Goal: Answer question/provide support

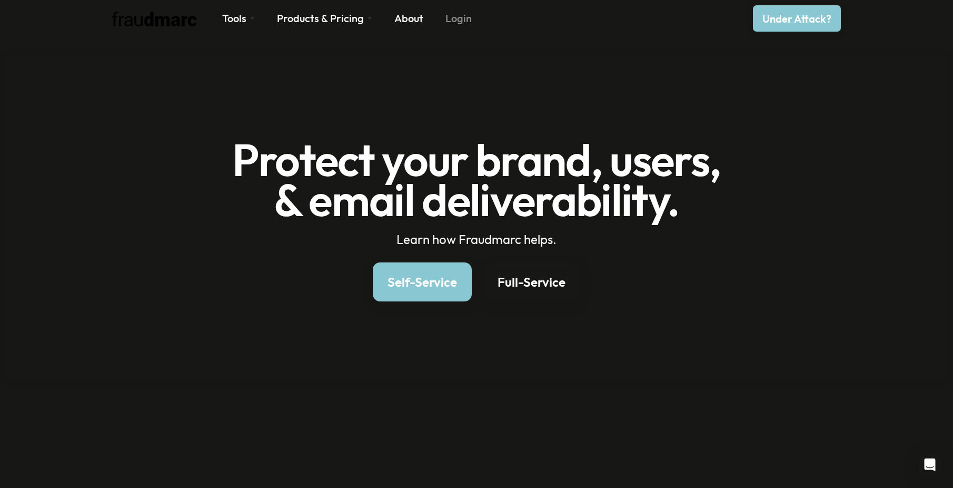
click at [456, 16] on link "Login" at bounding box center [459, 18] width 26 height 15
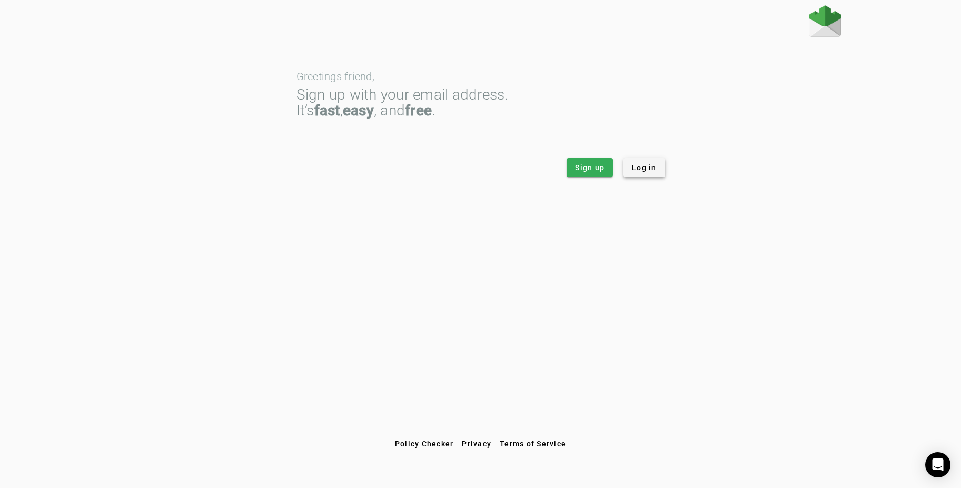
click at [652, 166] on span "Log in" at bounding box center [644, 167] width 25 height 11
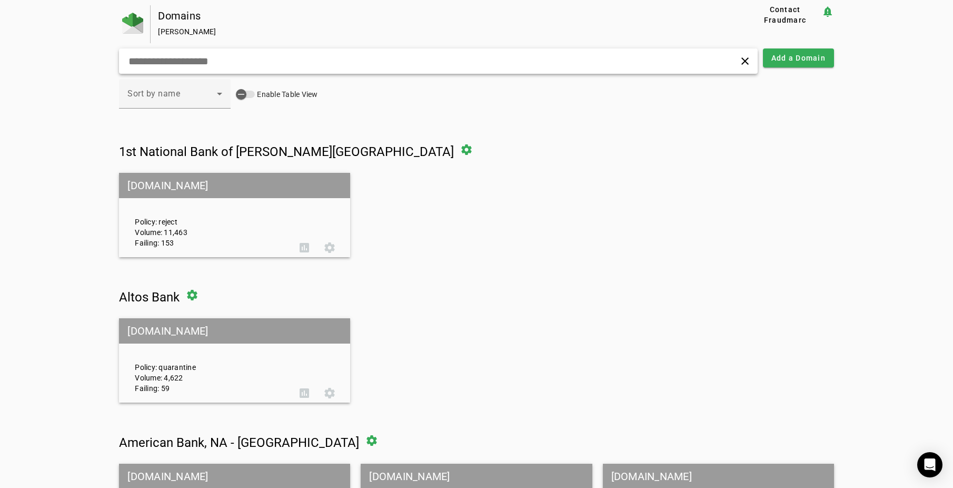
click at [231, 58] on input "text" at bounding box center [302, 61] width 351 height 13
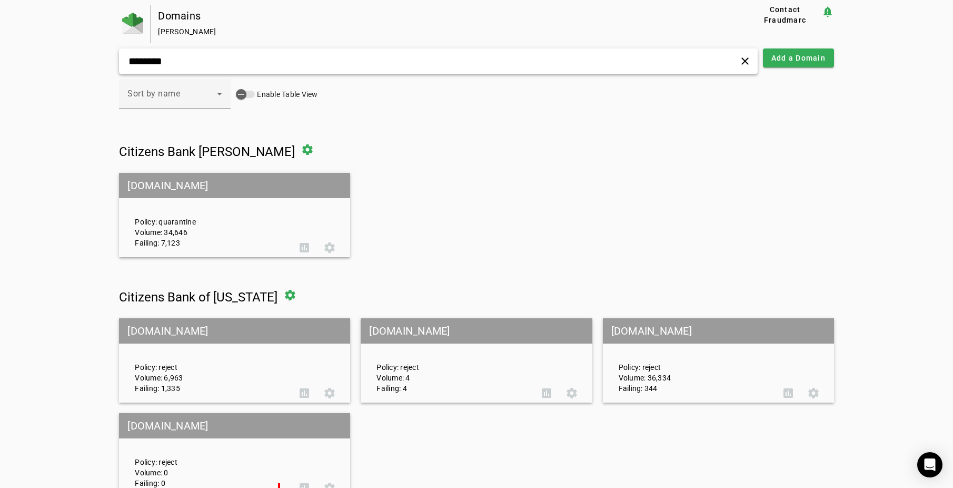
type input "********"
click at [166, 185] on mat-grid-tile-header "citizensbanktx.com" at bounding box center [234, 185] width 231 height 25
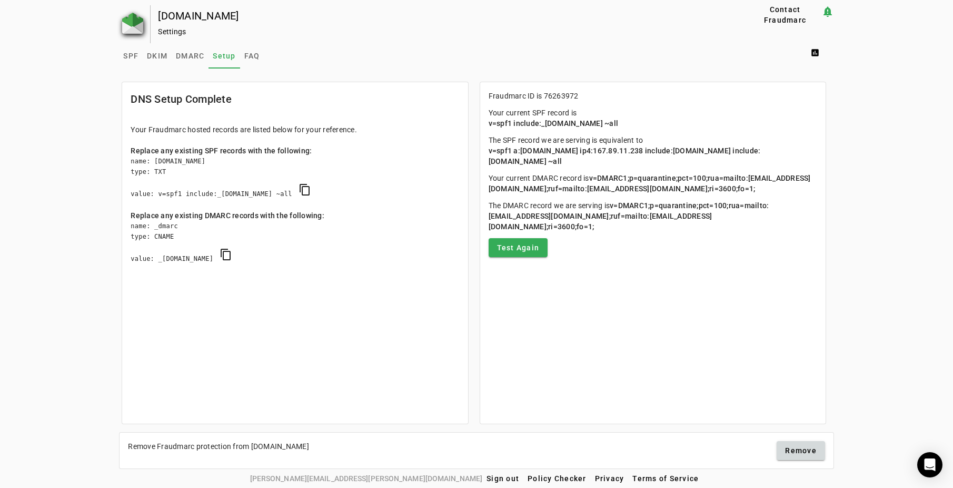
click at [135, 13] on img at bounding box center [132, 23] width 21 height 21
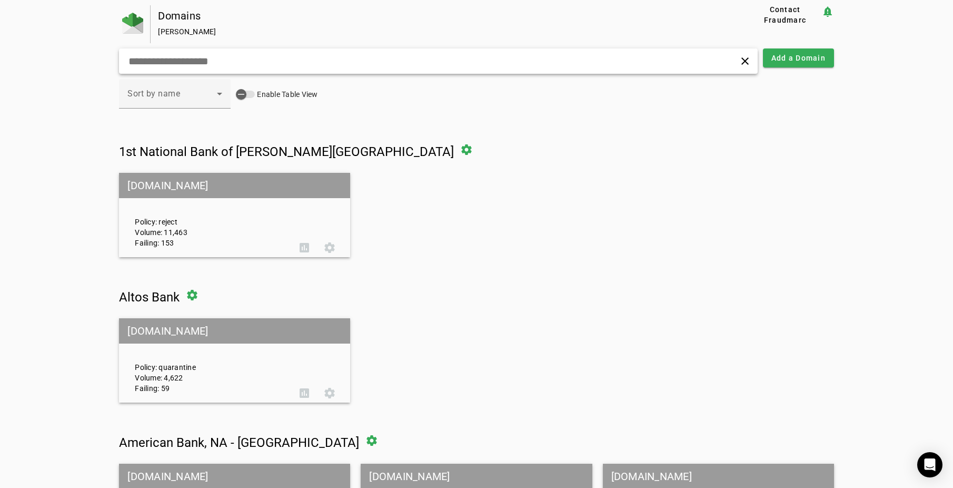
click at [151, 55] on input "text" at bounding box center [302, 61] width 351 height 13
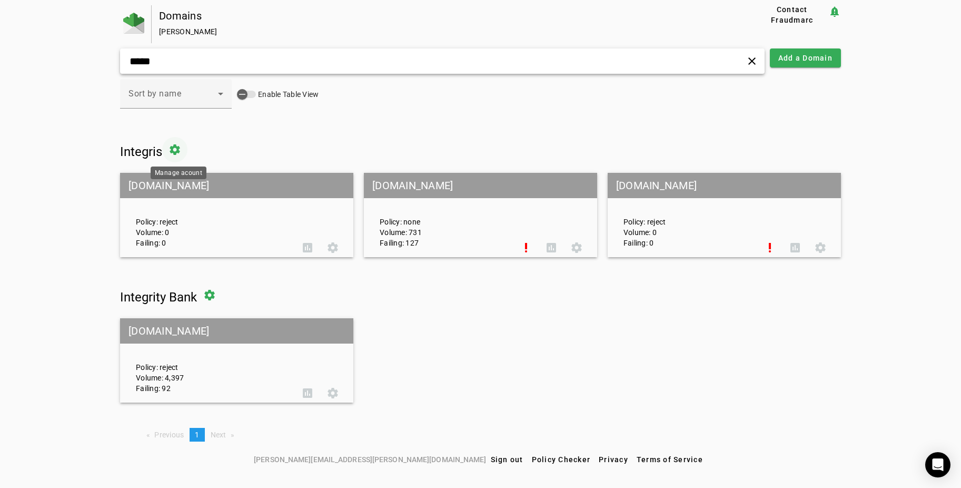
type input "*****"
click at [183, 148] on span at bounding box center [174, 149] width 25 height 25
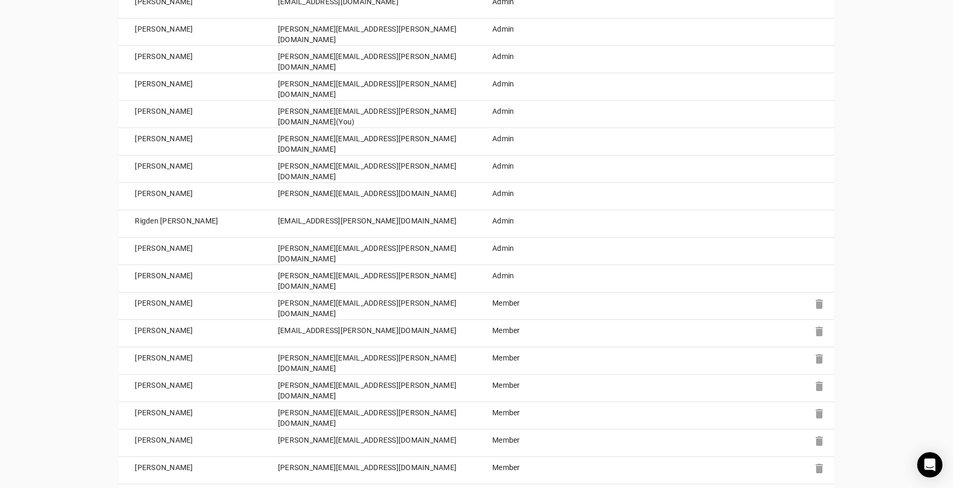
scroll to position [737, 0]
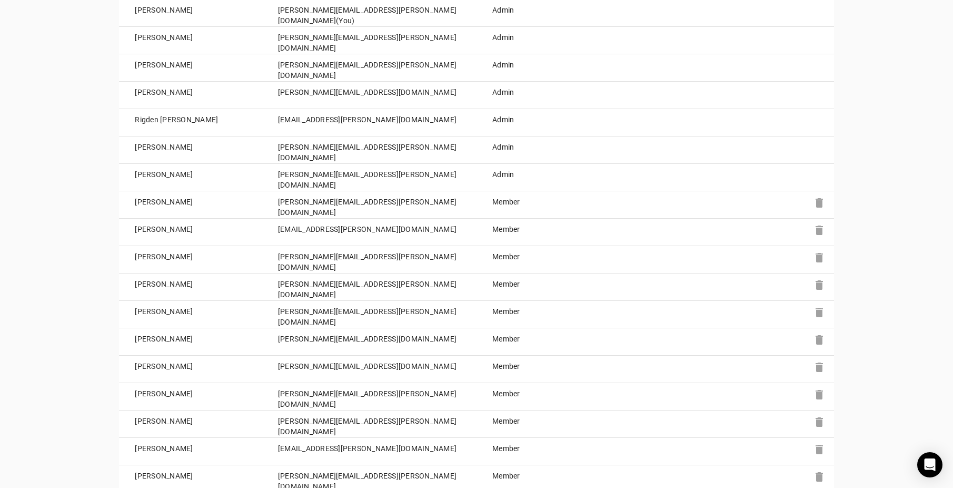
click at [155, 204] on td "Alex Collins" at bounding box center [190, 204] width 143 height 27
click at [500, 198] on td "Member" at bounding box center [530, 204] width 107 height 27
click at [505, 204] on td "Member" at bounding box center [530, 204] width 107 height 27
click at [297, 199] on td "alex.collins@integrisit.com" at bounding box center [369, 204] width 214 height 27
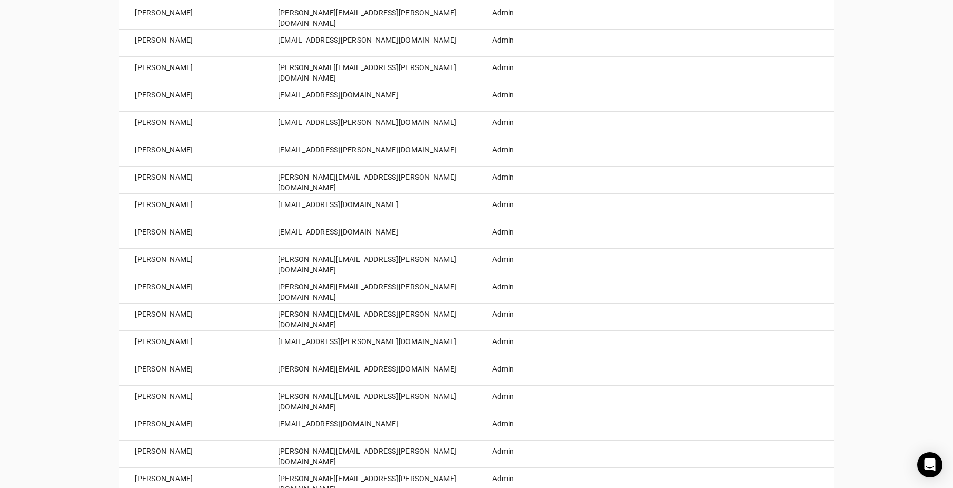
scroll to position [0, 0]
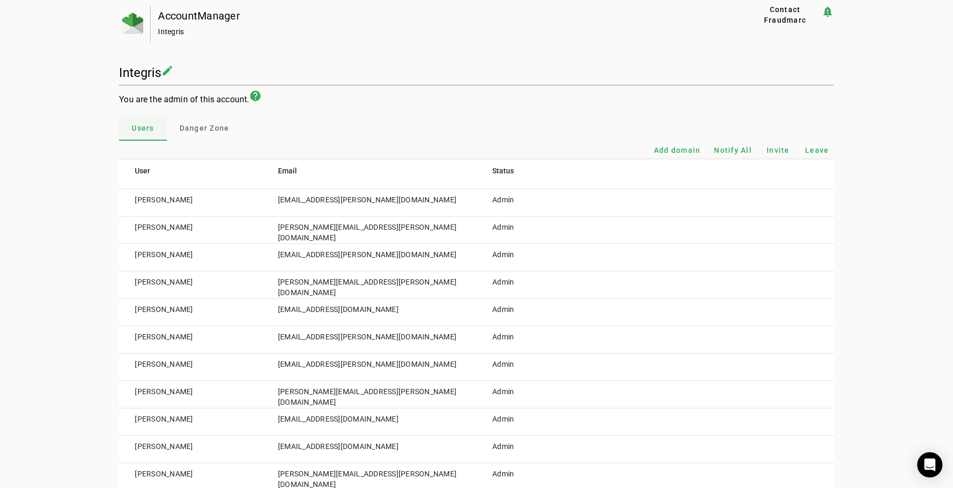
click at [122, 131] on div "Users" at bounding box center [142, 127] width 47 height 25
click at [396, 190] on td "abdul.garcia@integrisit.com" at bounding box center [369, 202] width 214 height 27
click at [367, 205] on td "abdul.garcia@integrisit.com" at bounding box center [369, 202] width 214 height 27
click at [336, 204] on td "abdul.garcia@integrisit.com" at bounding box center [369, 202] width 214 height 27
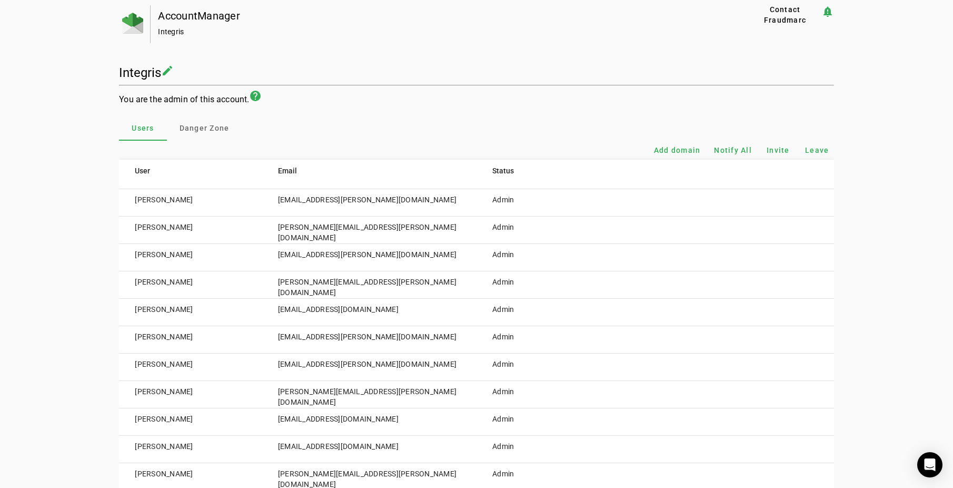
click at [157, 198] on td "Abdul Garcia" at bounding box center [190, 202] width 143 height 27
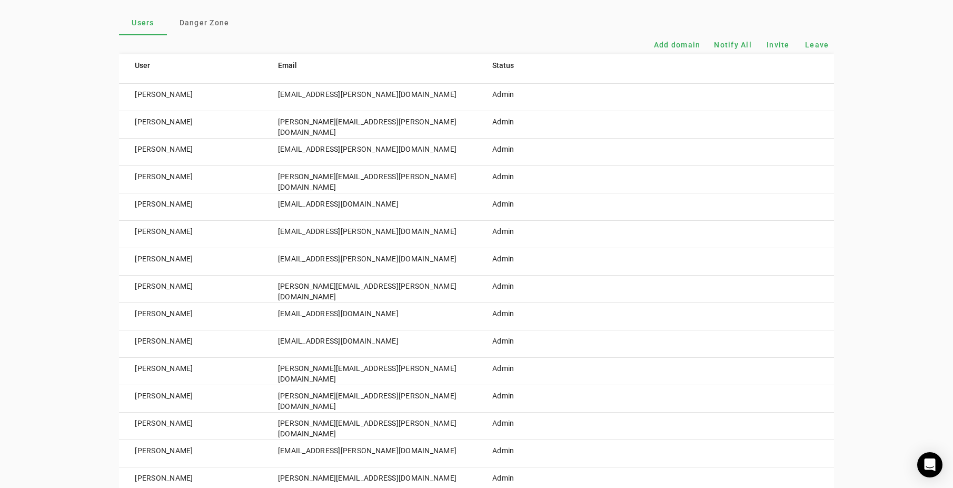
scroll to position [158, 0]
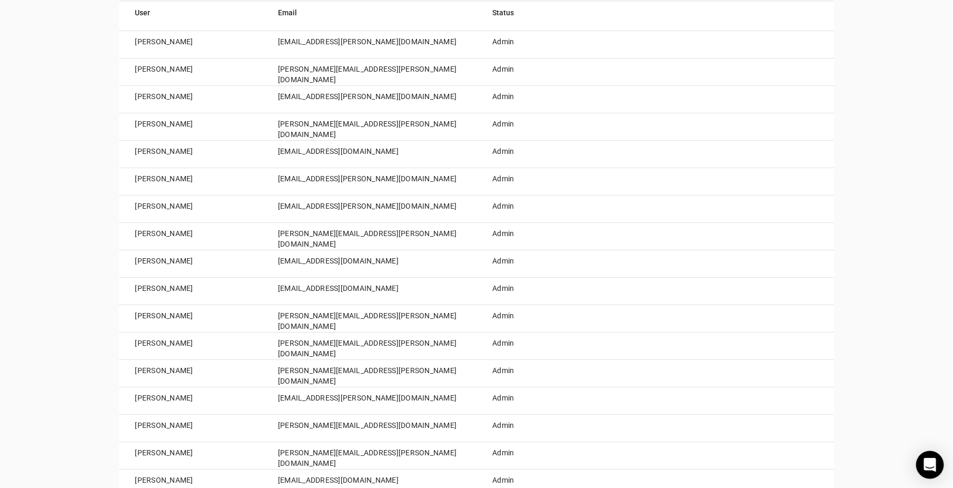
click at [929, 466] on icon "Open Intercom Messenger" at bounding box center [930, 465] width 12 height 14
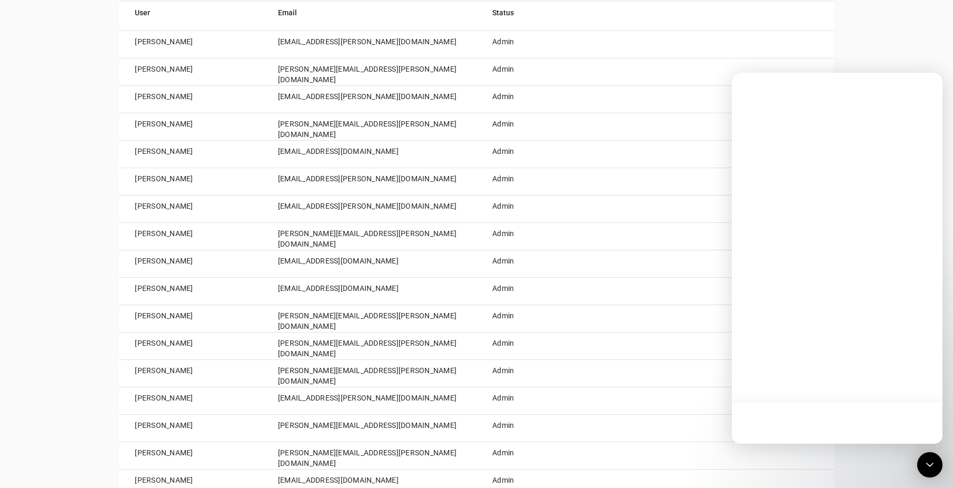
scroll to position [0, 0]
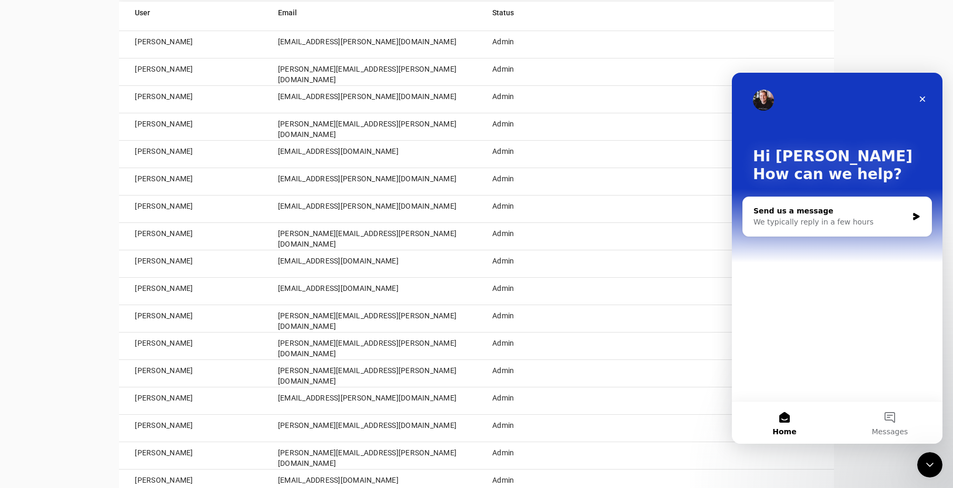
click at [807, 222] on div "We typically reply in a few hours" at bounding box center [831, 221] width 154 height 11
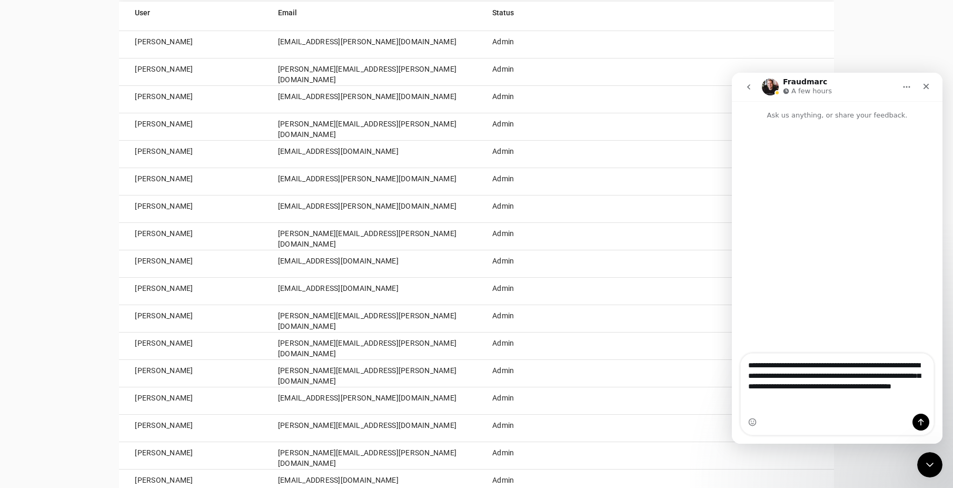
type textarea "**********"
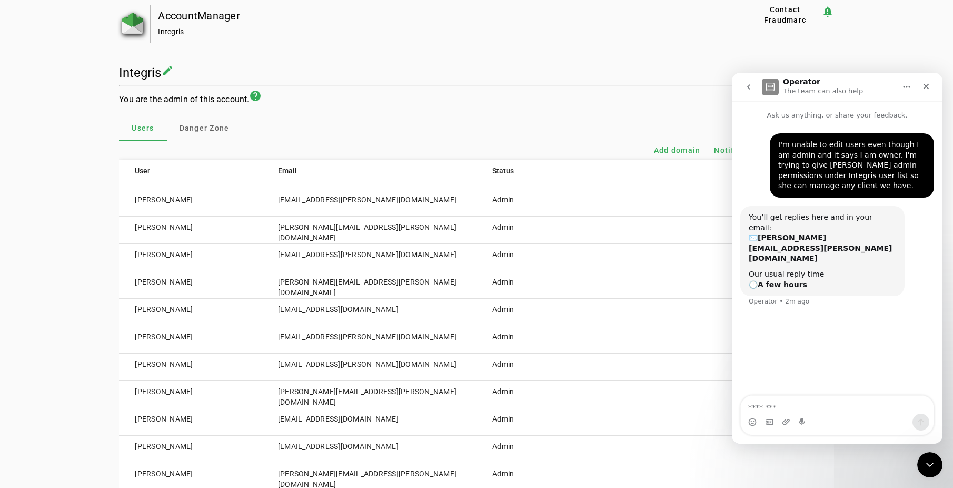
click at [135, 27] on img at bounding box center [132, 23] width 21 height 21
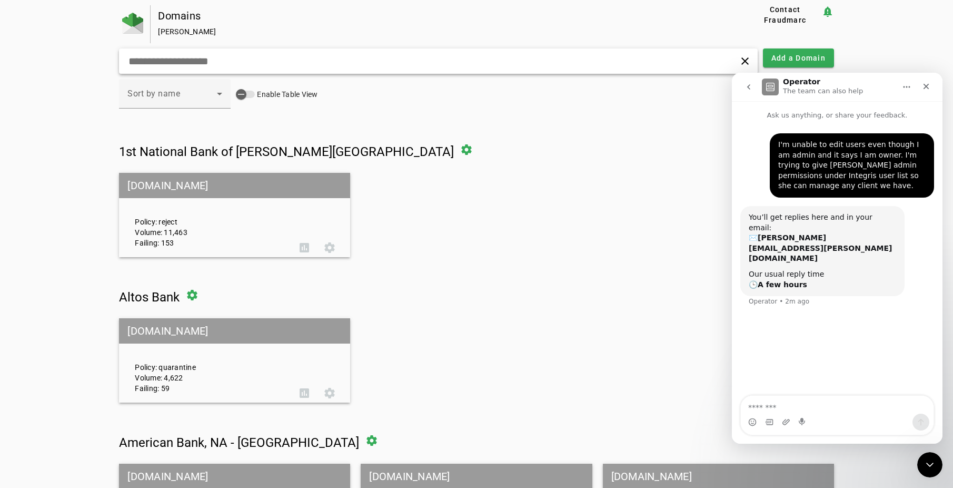
click at [188, 66] on input "text" at bounding box center [302, 61] width 351 height 13
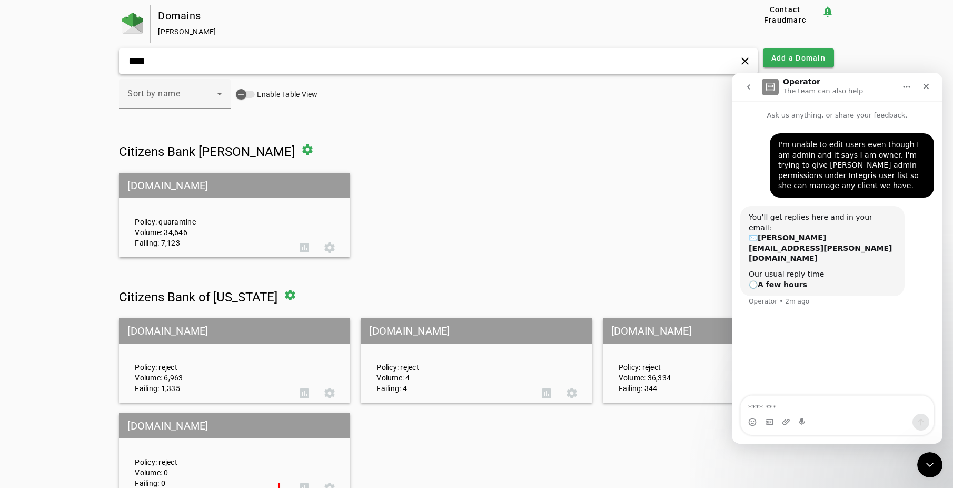
type input "****"
click at [213, 190] on mat-grid-tile-header "citizensbanktx.com" at bounding box center [234, 185] width 231 height 25
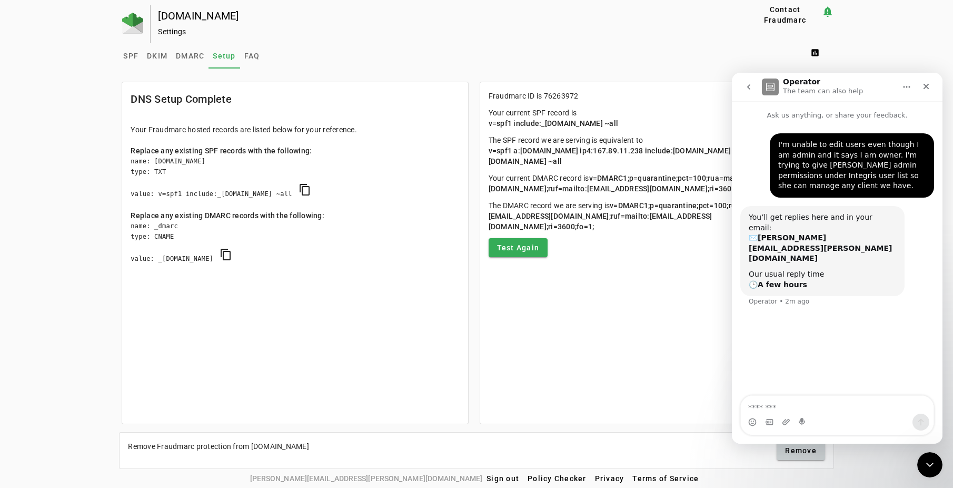
click at [751, 85] on icon "go back" at bounding box center [749, 87] width 8 height 8
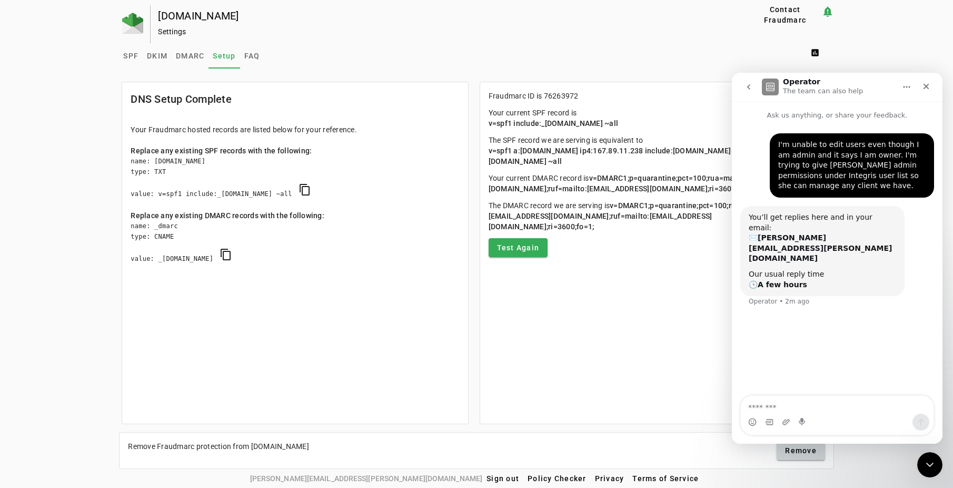
click at [908, 86] on icon "Home" at bounding box center [907, 87] width 7 height 2
click at [821, 343] on div "I'm unable to edit users even though I am admin and it says I am owner. I'm try…" at bounding box center [837, 259] width 211 height 276
click at [928, 85] on icon "Close" at bounding box center [927, 87] width 6 height 6
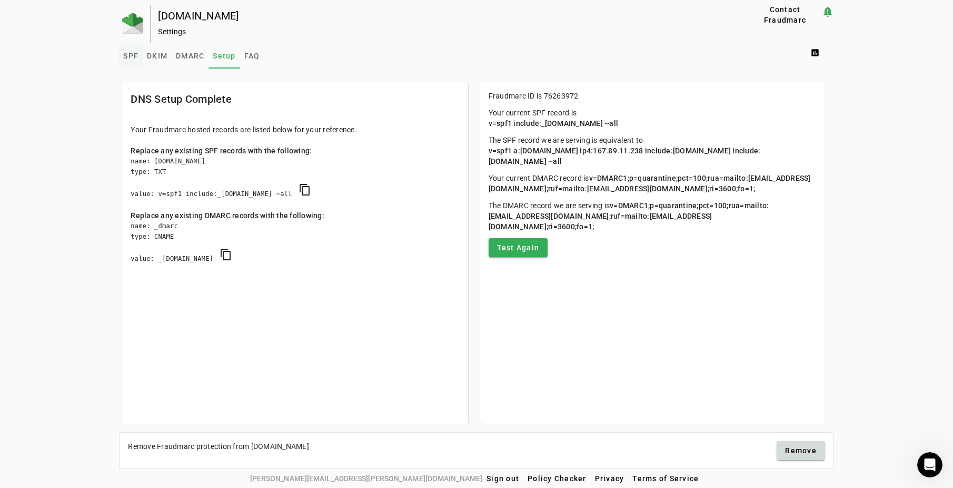
click at [131, 52] on span "SPF" at bounding box center [130, 55] width 15 height 7
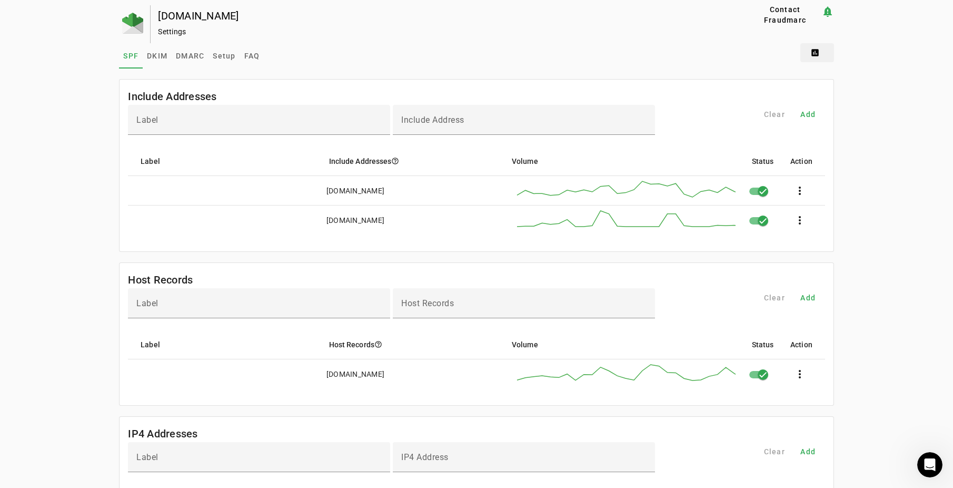
click at [820, 50] on span at bounding box center [818, 52] width 34 height 25
click at [849, 80] on span "DMARC Report" at bounding box center [843, 79] width 62 height 13
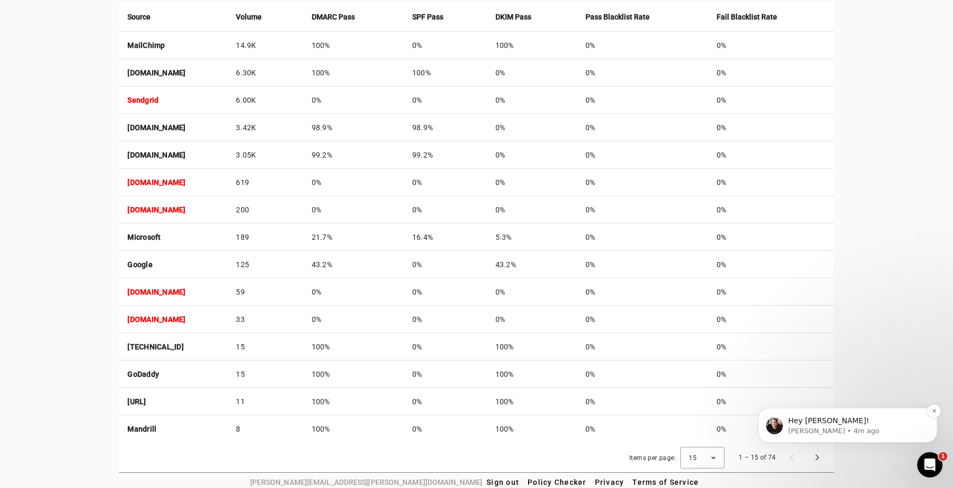
click at [871, 420] on p "Hey [PERSON_NAME]!" at bounding box center [857, 421] width 136 height 11
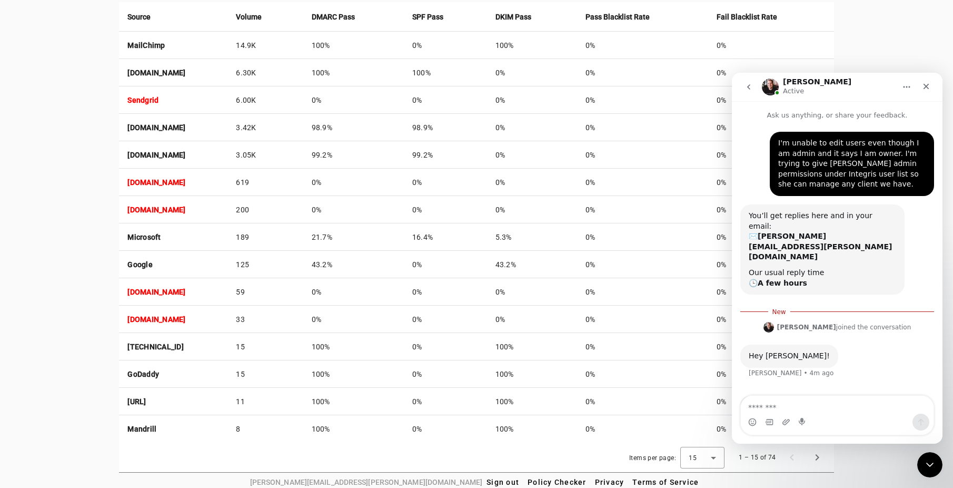
scroll to position [5, 0]
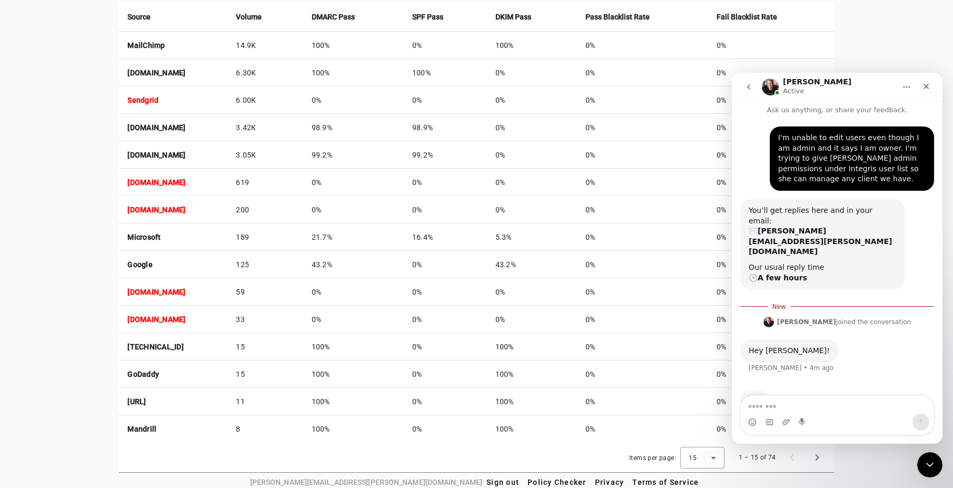
click at [857, 403] on textarea "Message…" at bounding box center [837, 405] width 193 height 18
type textarea "**********"
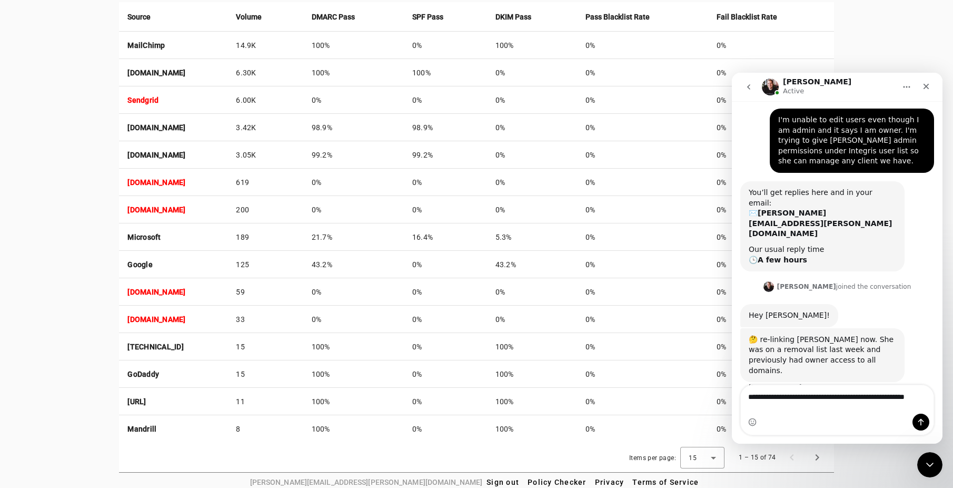
scroll to position [34, 0]
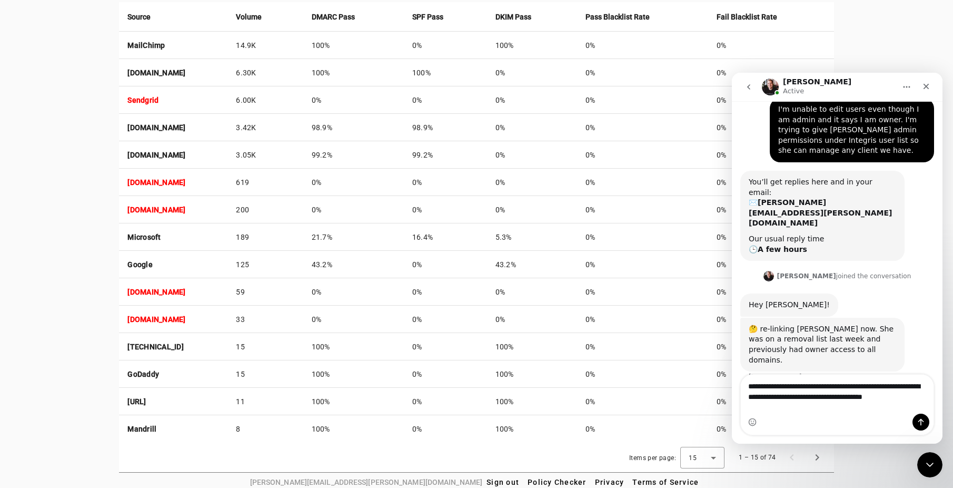
type textarea "**********"
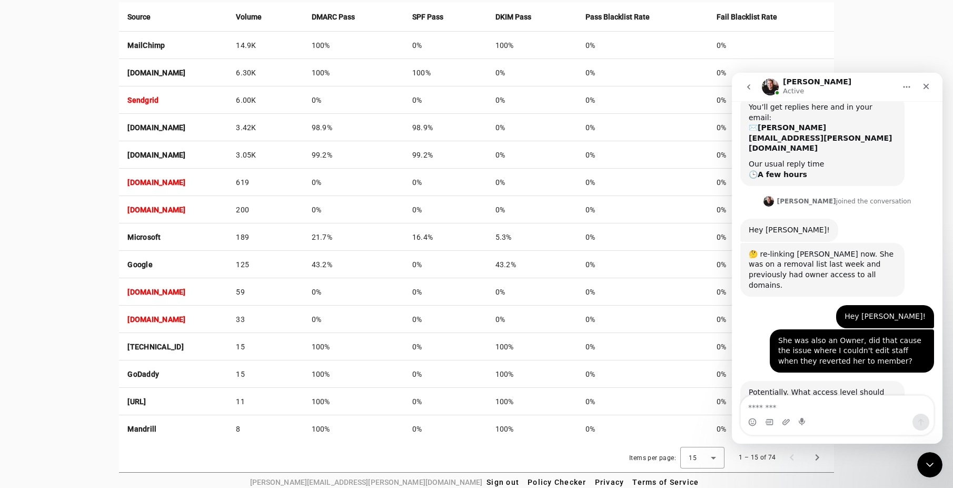
scroll to position [110, 0]
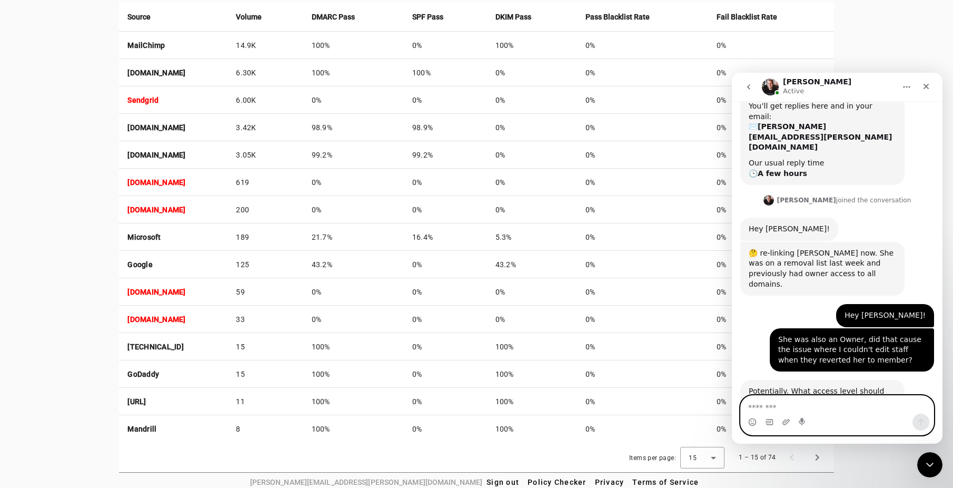
click at [806, 411] on textarea "Message…" at bounding box center [837, 405] width 193 height 18
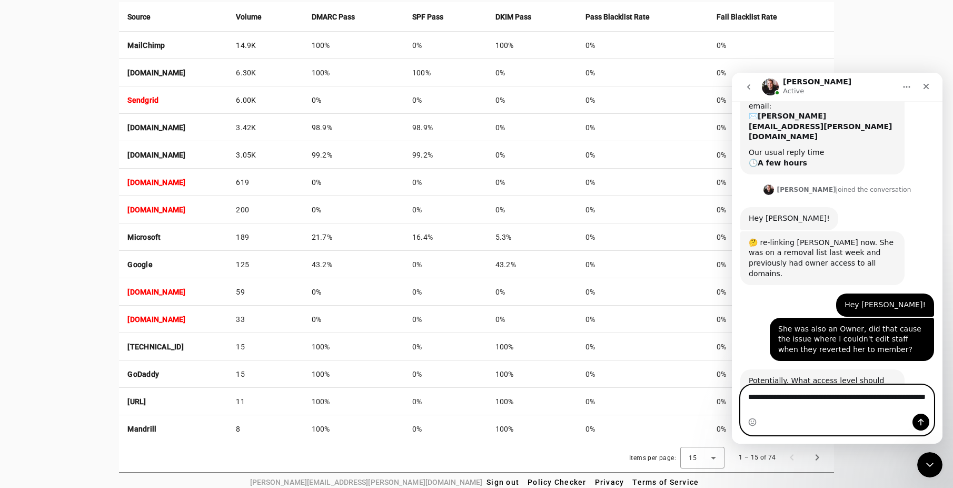
type textarea "**********"
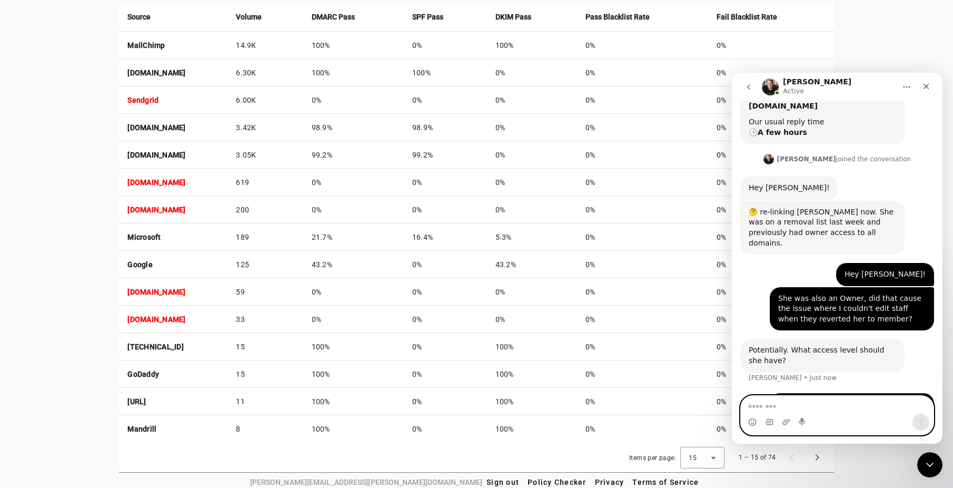
scroll to position [151, 0]
type textarea "**********"
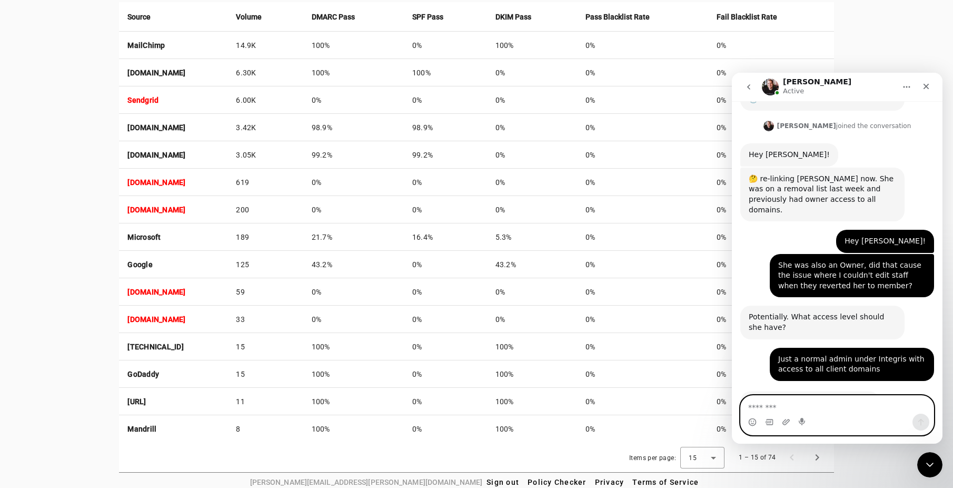
scroll to position [183, 0]
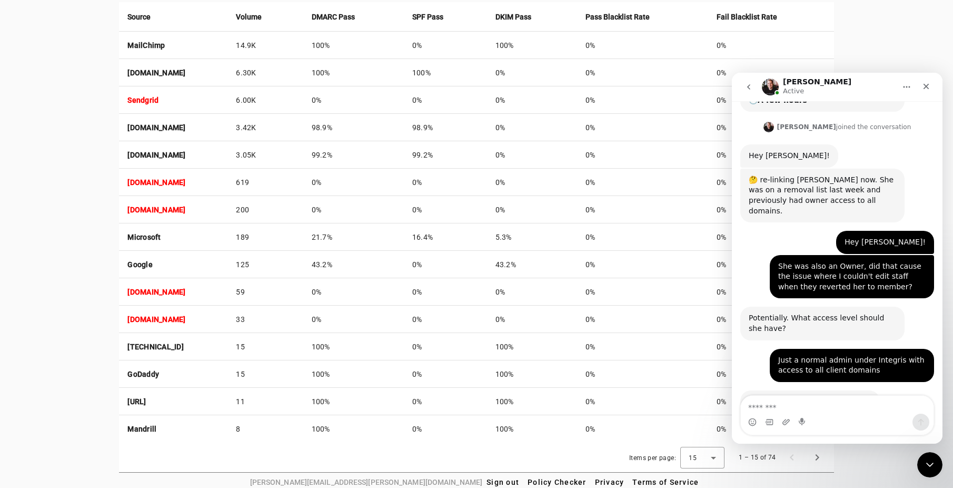
click at [101, 235] on div "citizensbanktx.com Reports Contact Fraudmarc notification_important Reports DMA…" at bounding box center [476, 28] width 953 height 889
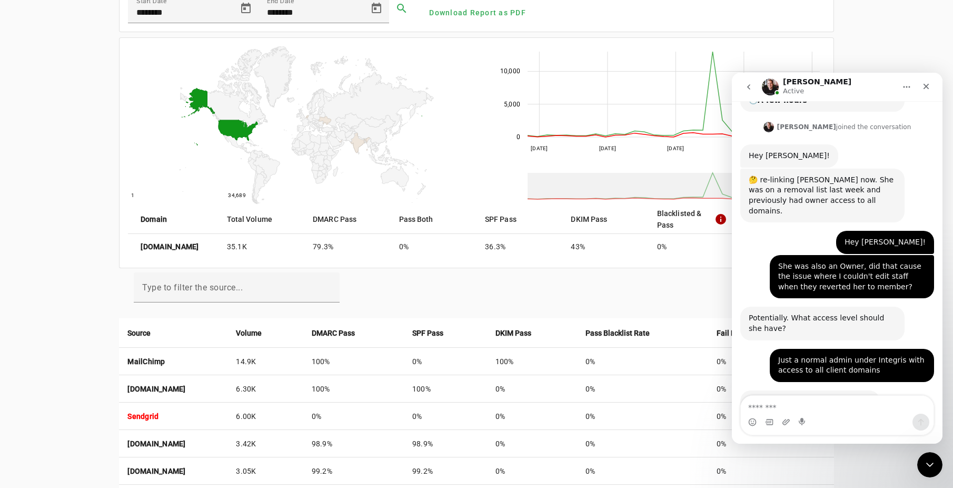
scroll to position [0, 0]
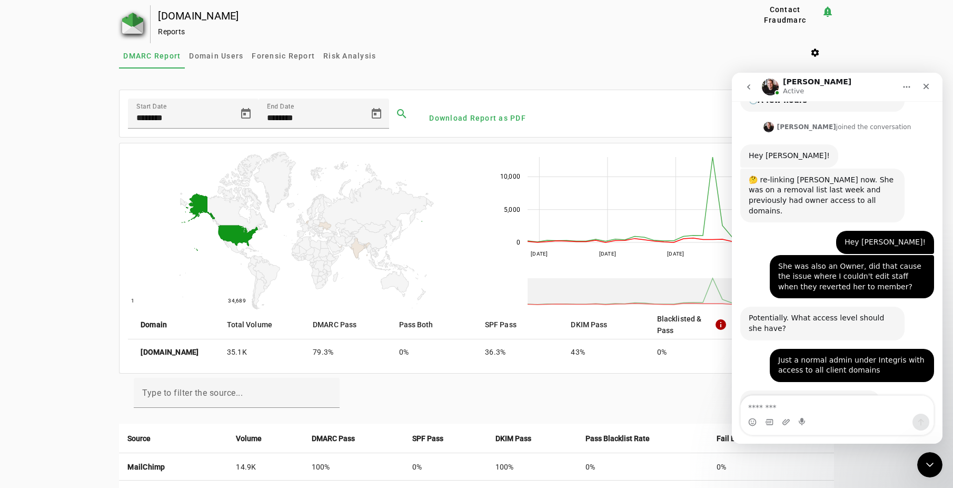
click at [130, 15] on img at bounding box center [132, 23] width 21 height 21
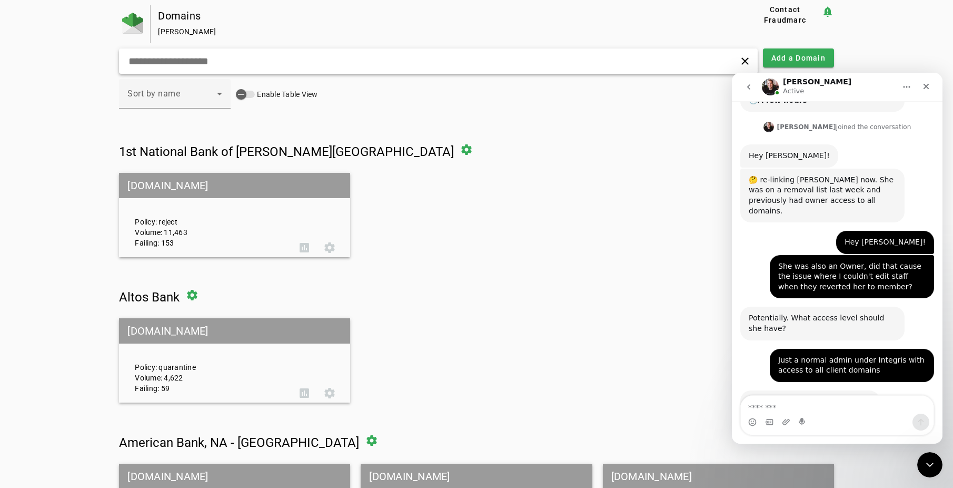
click at [140, 62] on input "text" at bounding box center [302, 61] width 351 height 13
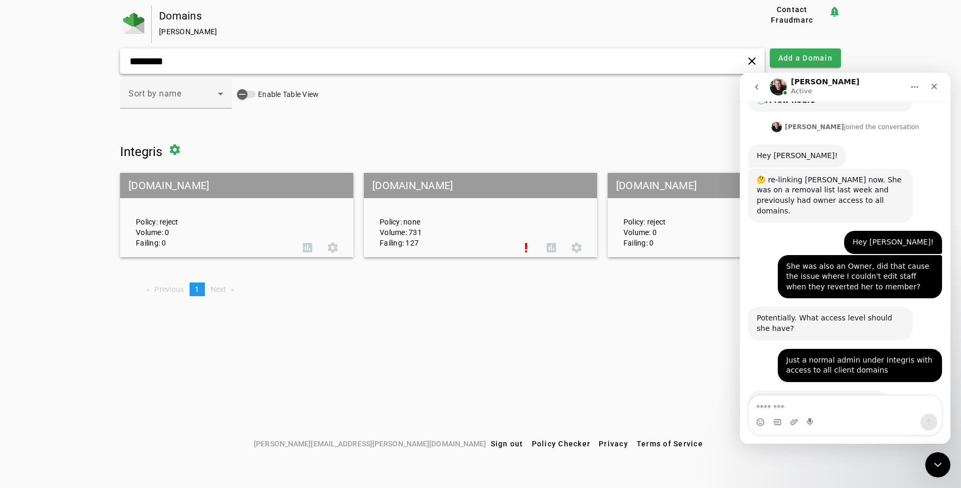
type input "********"
click at [186, 149] on span at bounding box center [174, 149] width 25 height 25
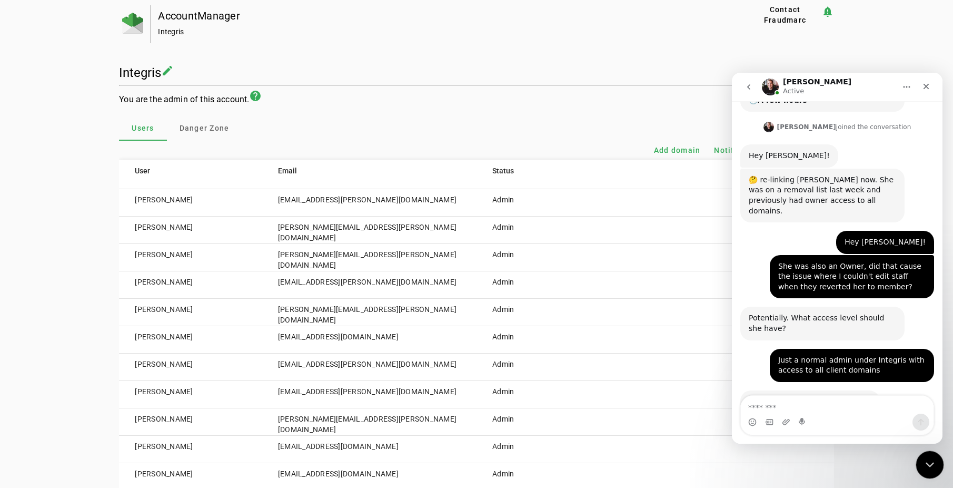
click at [935, 465] on icon "Close Intercom Messenger" at bounding box center [928, 463] width 13 height 13
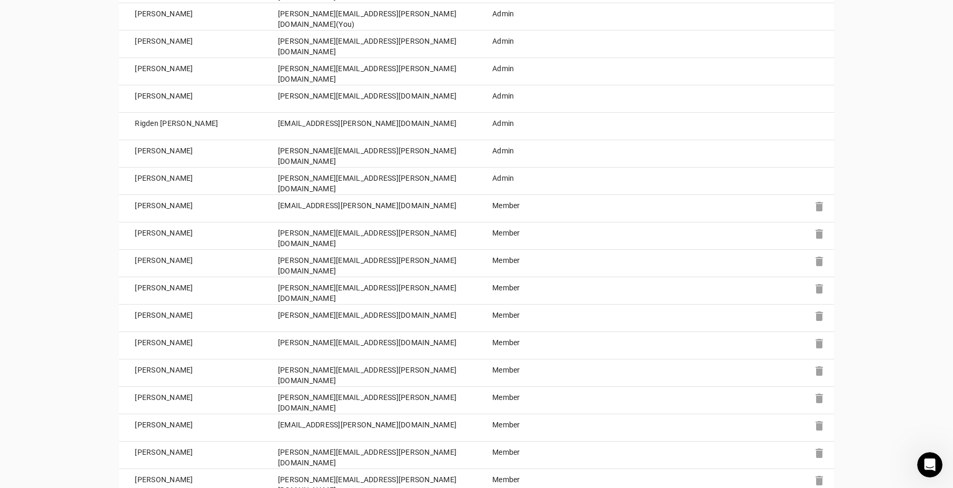
scroll to position [847, 0]
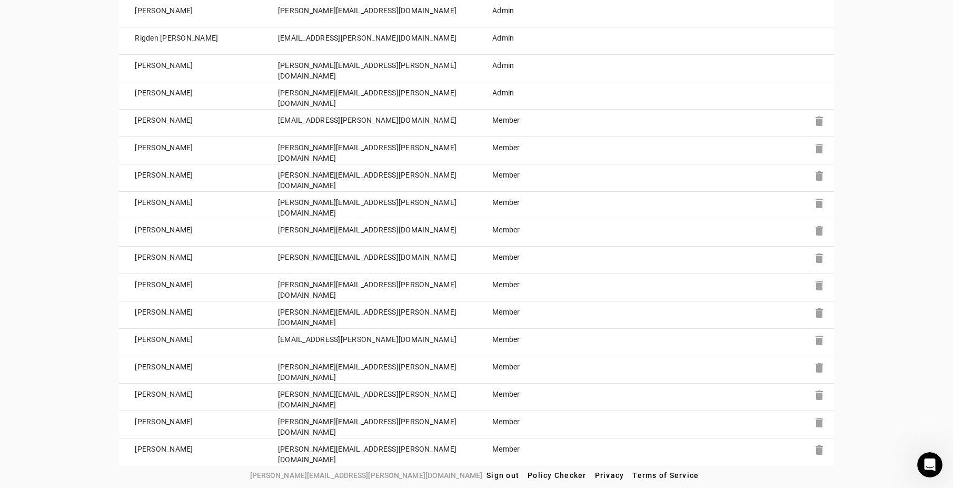
click at [504, 117] on td "Member" at bounding box center [530, 123] width 107 height 27
click at [350, 92] on td "thomas.jandrey@integrisit.com" at bounding box center [369, 95] width 214 height 27
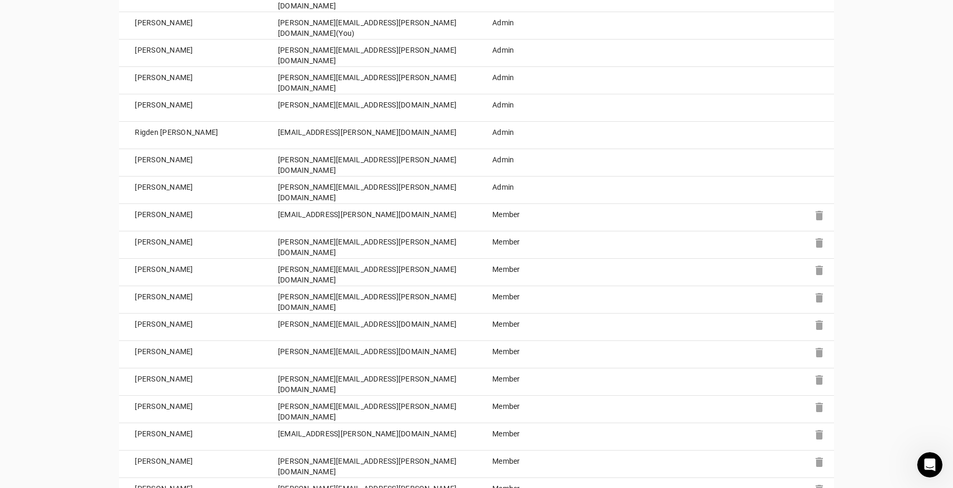
scroll to position [583, 0]
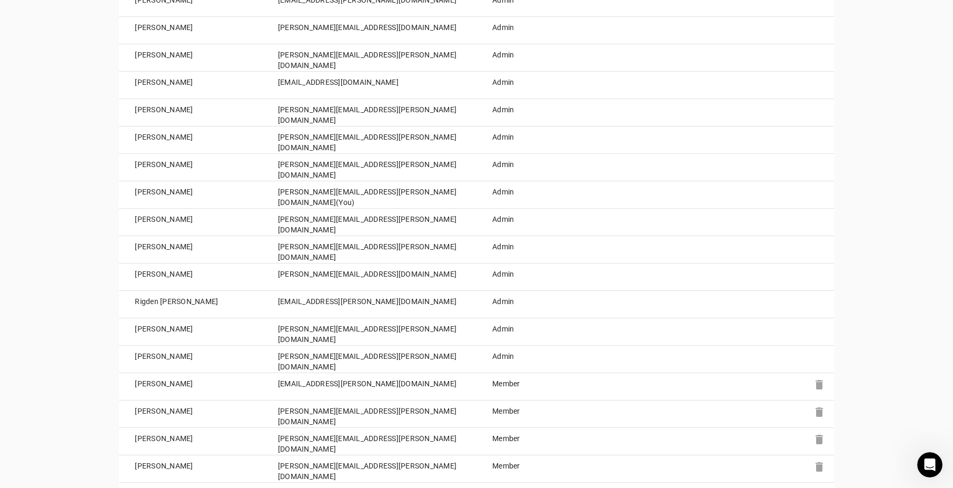
click at [350, 92] on td "jan.broucinek@integrisit.com" at bounding box center [369, 85] width 214 height 27
click at [353, 78] on td "jan.broucinek@integrisit.com" at bounding box center [369, 85] width 214 height 27
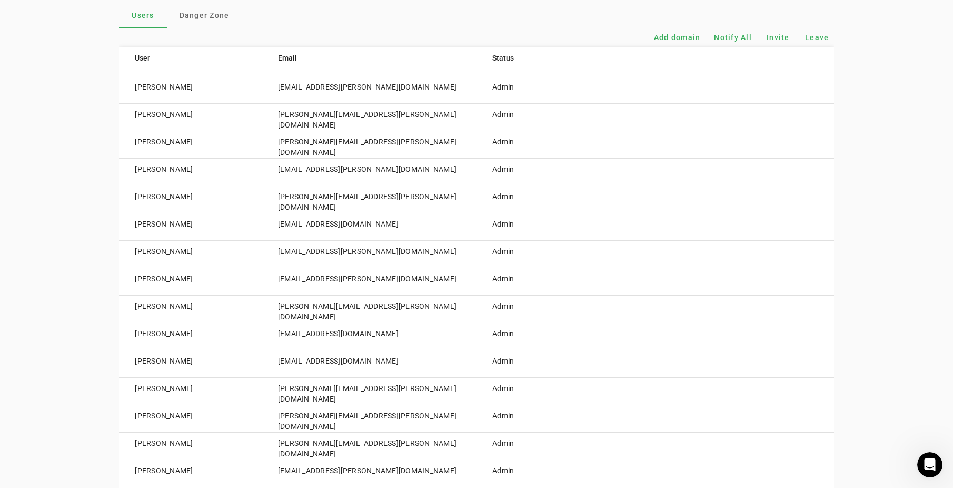
scroll to position [0, 0]
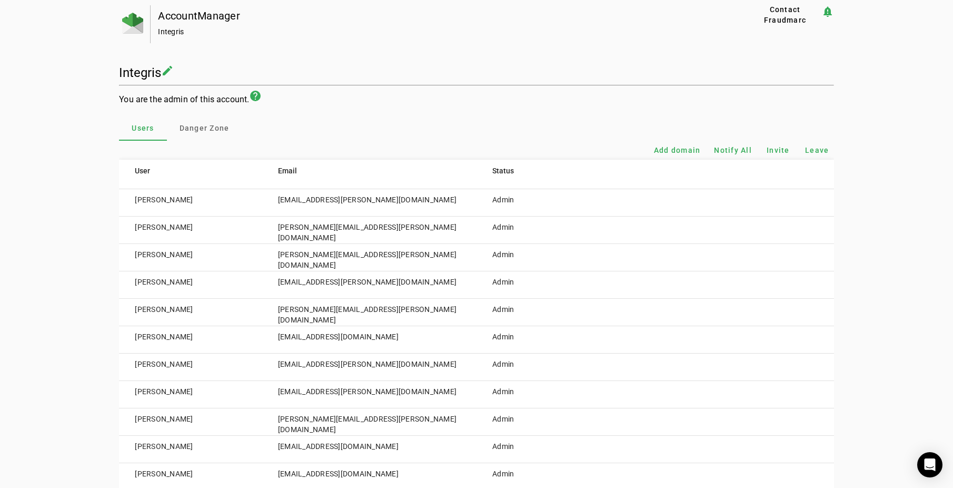
click at [167, 70] on mat-icon "create" at bounding box center [167, 70] width 13 height 13
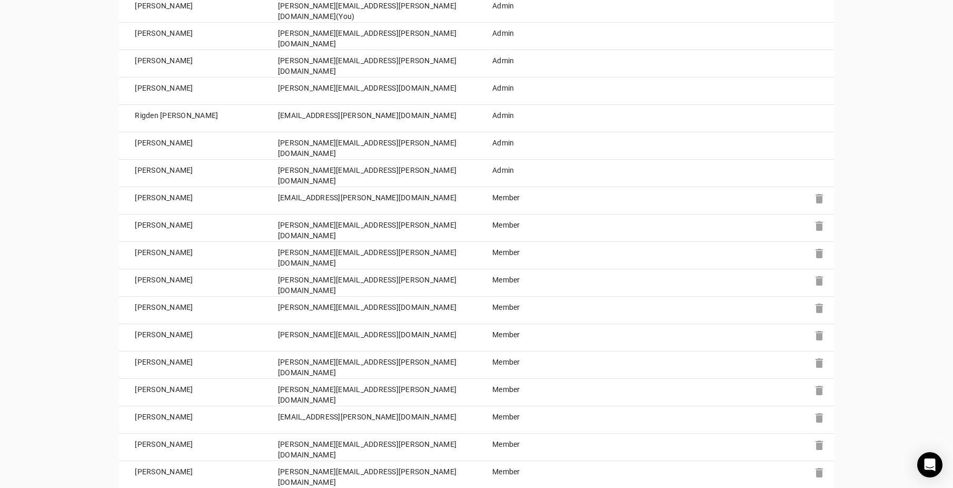
scroll to position [845, 0]
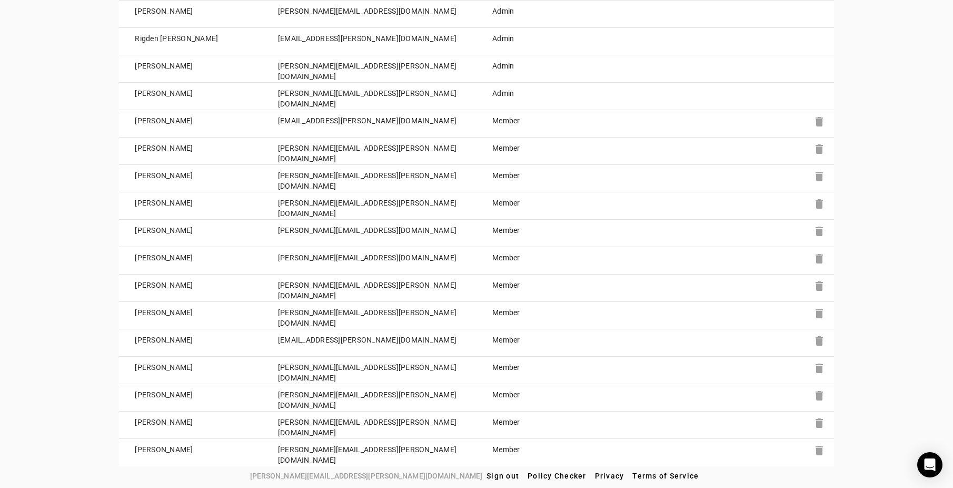
click at [505, 94] on td "Admin" at bounding box center [530, 96] width 107 height 27
click at [505, 123] on td "Member" at bounding box center [530, 123] width 107 height 27
click at [932, 461] on icon "Open Intercom Messenger" at bounding box center [930, 465] width 12 height 14
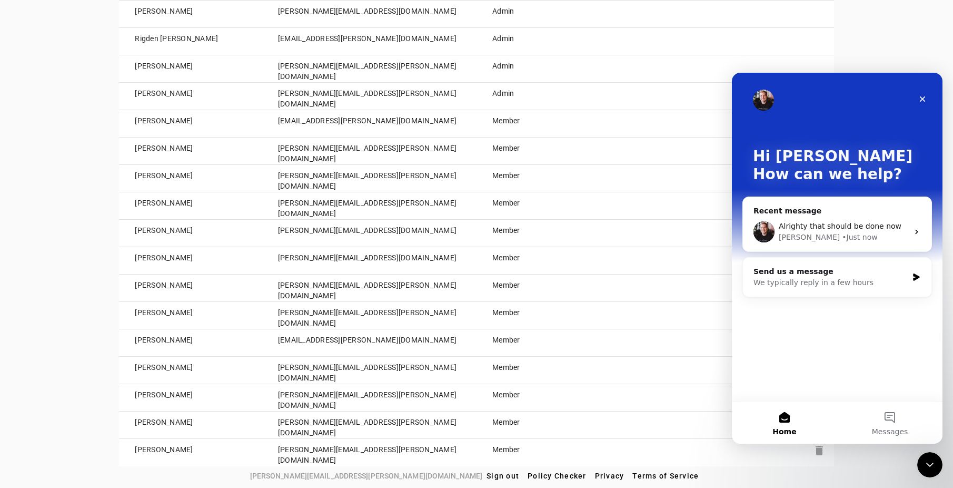
scroll to position [0, 0]
click at [813, 231] on div "Alrighty that should be done now" at bounding box center [844, 226] width 130 height 11
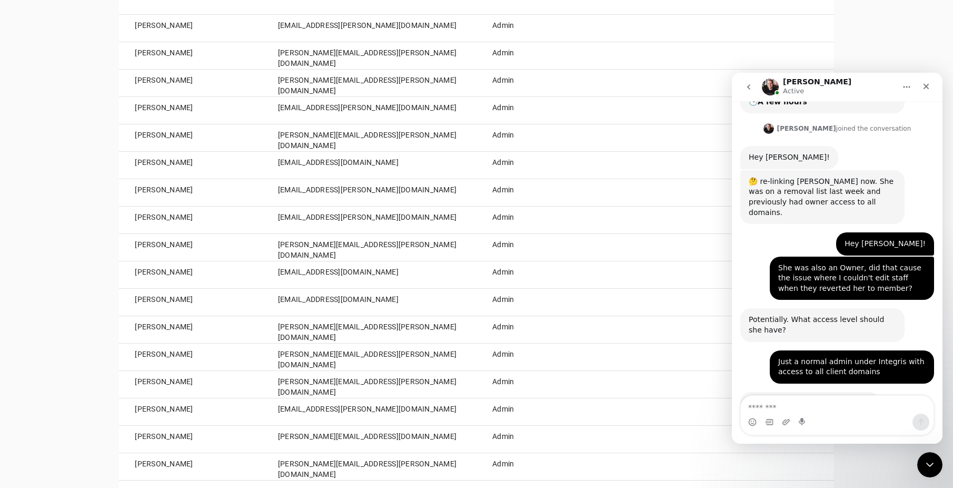
scroll to position [161, 0]
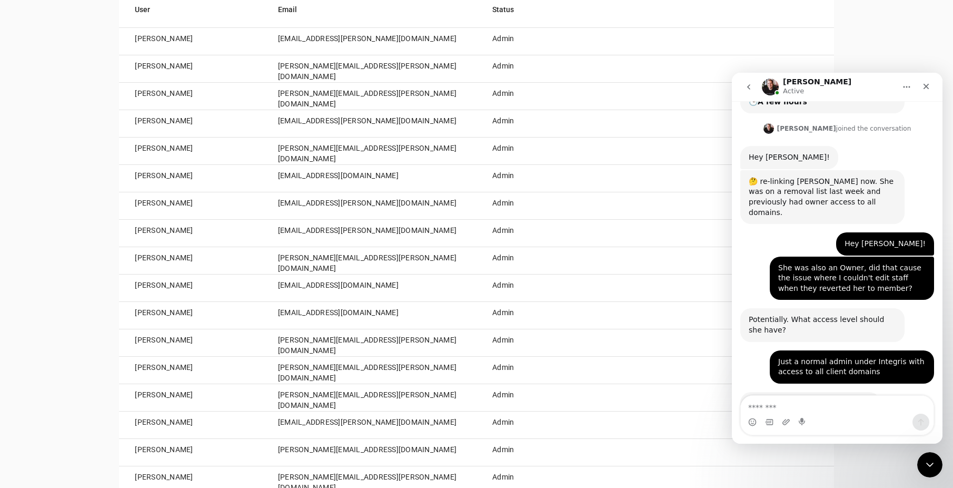
click at [802, 403] on textarea "Message…" at bounding box center [837, 405] width 193 height 18
type textarea "**********"
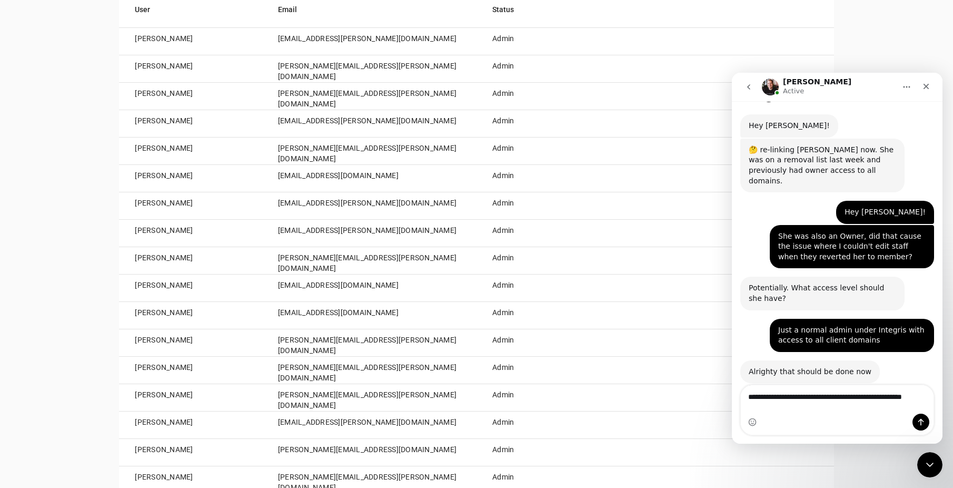
type textarea "**********"
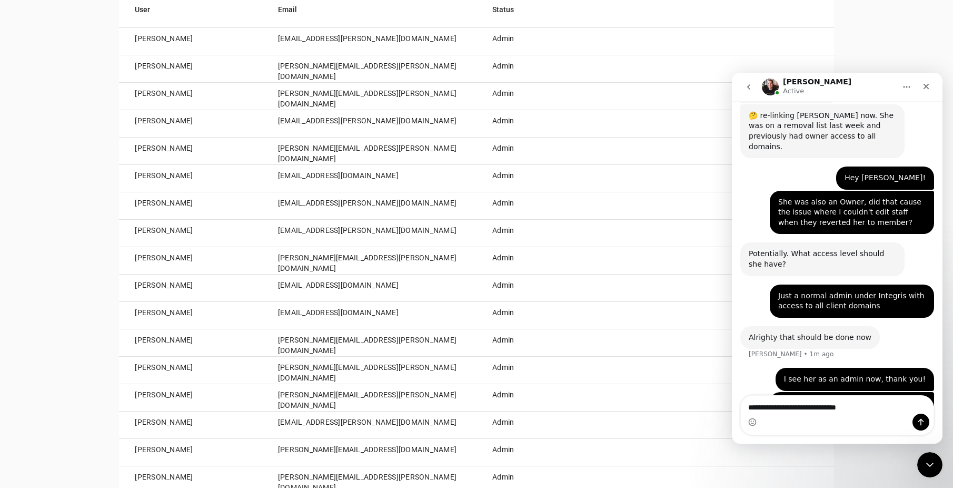
type textarea "**********"
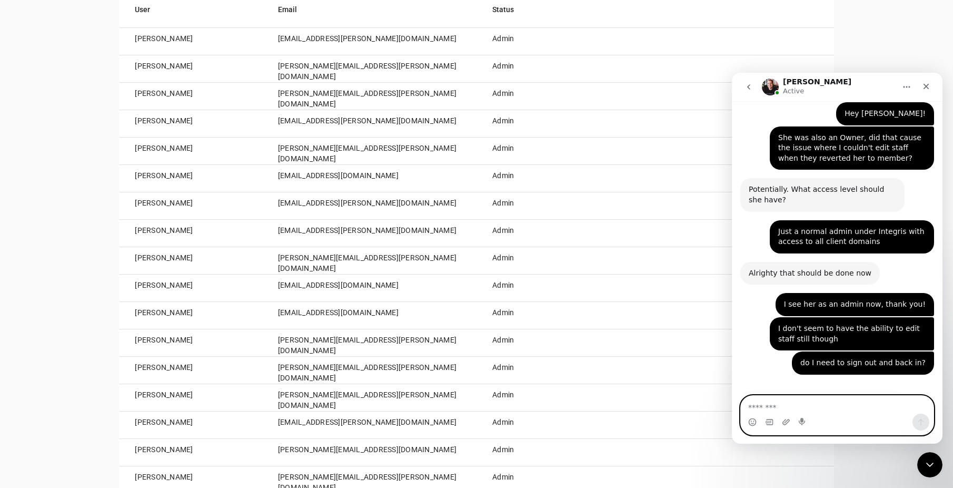
scroll to position [324, 0]
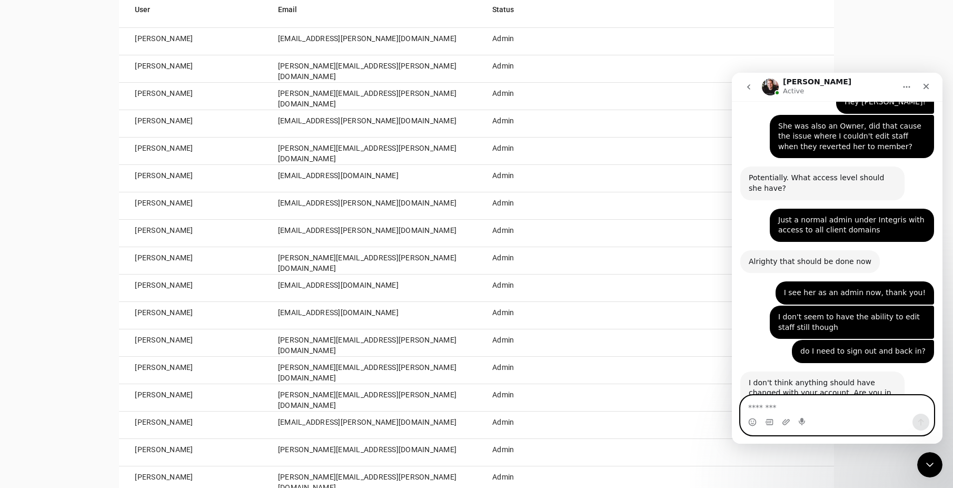
click at [846, 404] on textarea "Message…" at bounding box center [837, 405] width 193 height 18
type textarea "**********"
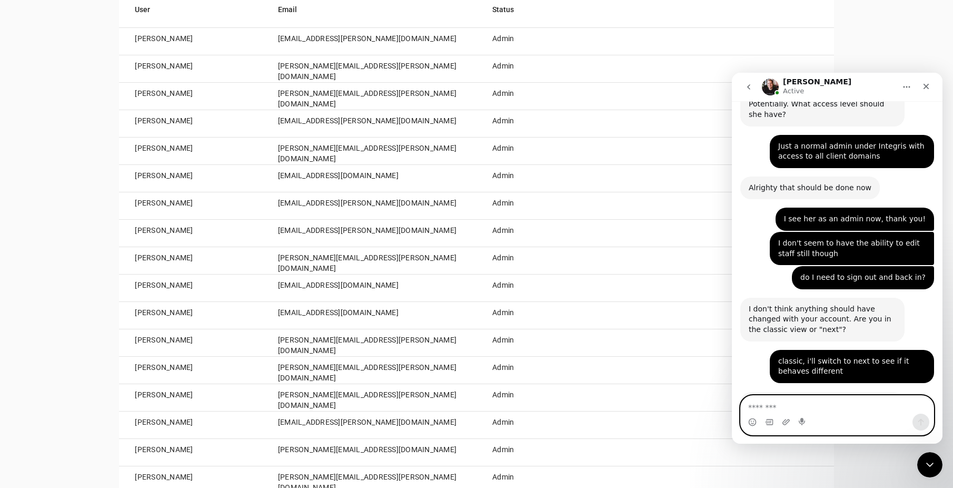
scroll to position [408, 0]
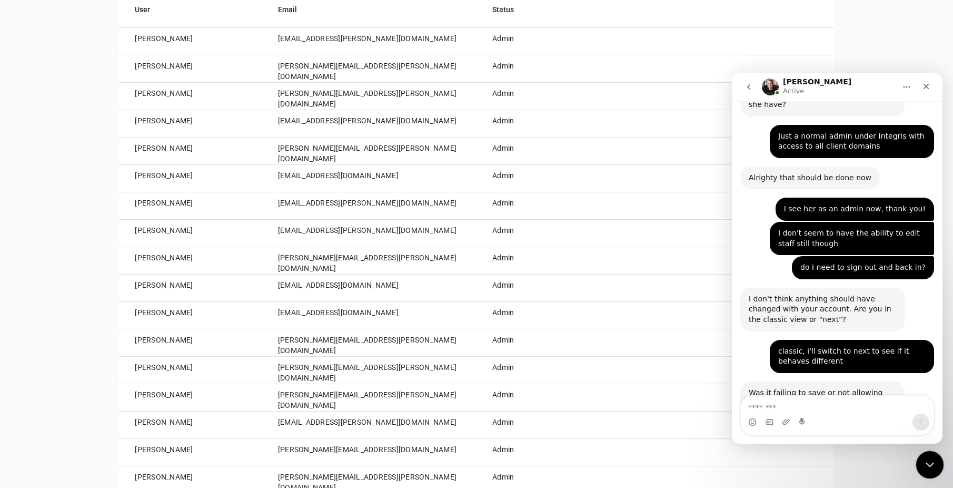
click at [933, 465] on icon "Close Intercom Messenger" at bounding box center [928, 463] width 13 height 13
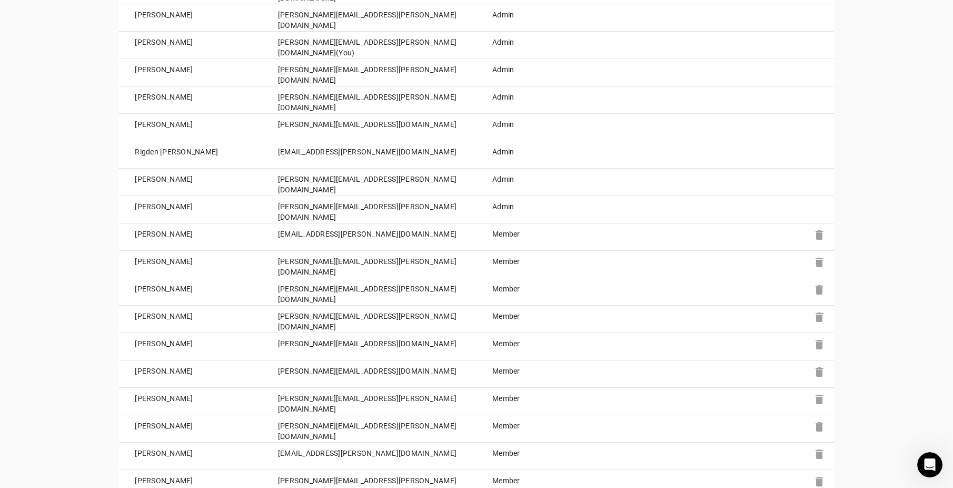
scroll to position [790, 0]
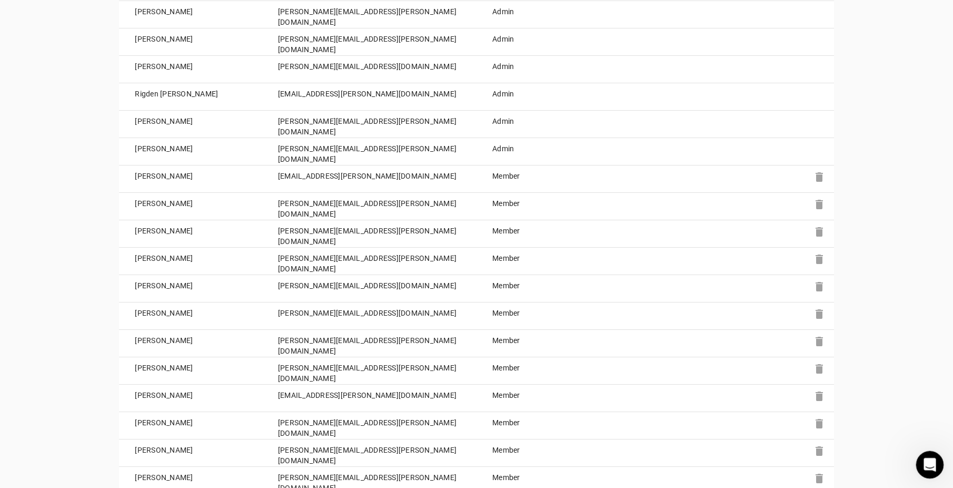
click at [931, 465] on icon "Open Intercom Messenger" at bounding box center [928, 463] width 17 height 17
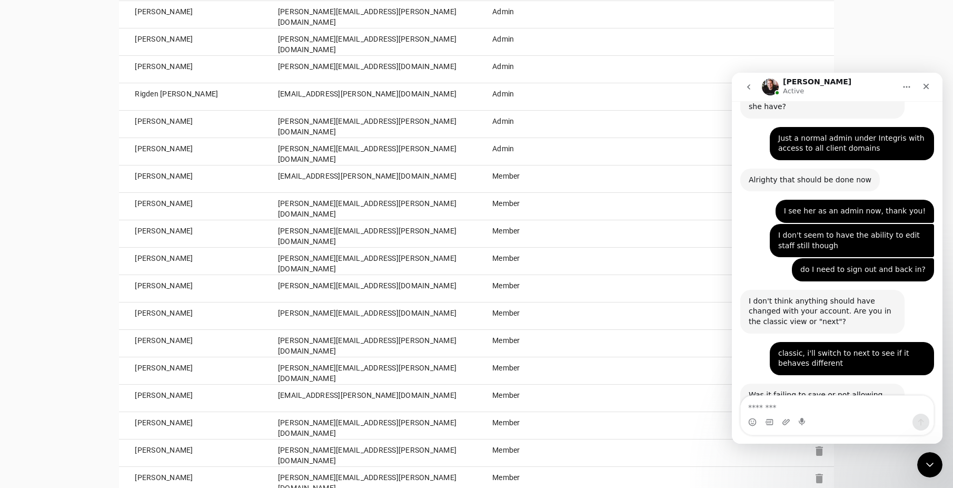
scroll to position [408, 0]
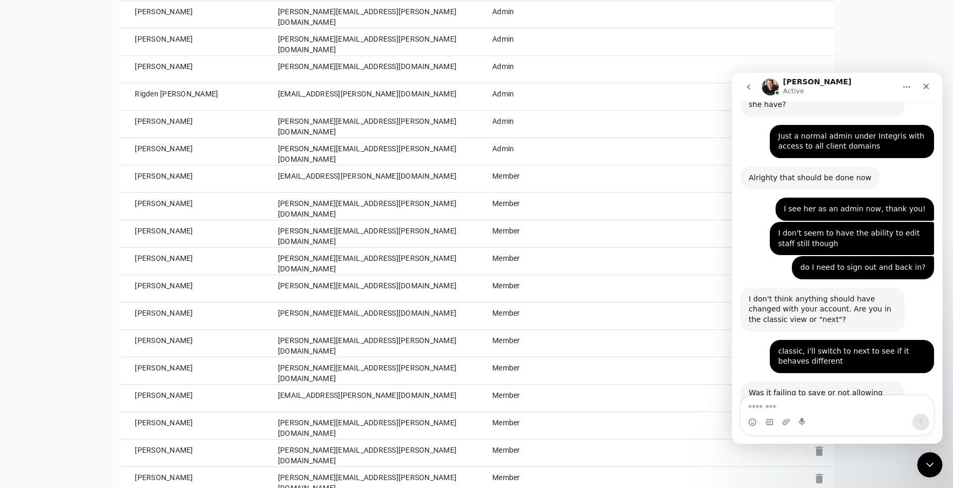
click at [843, 405] on textarea "Message…" at bounding box center [837, 405] width 193 height 18
type textarea "**********"
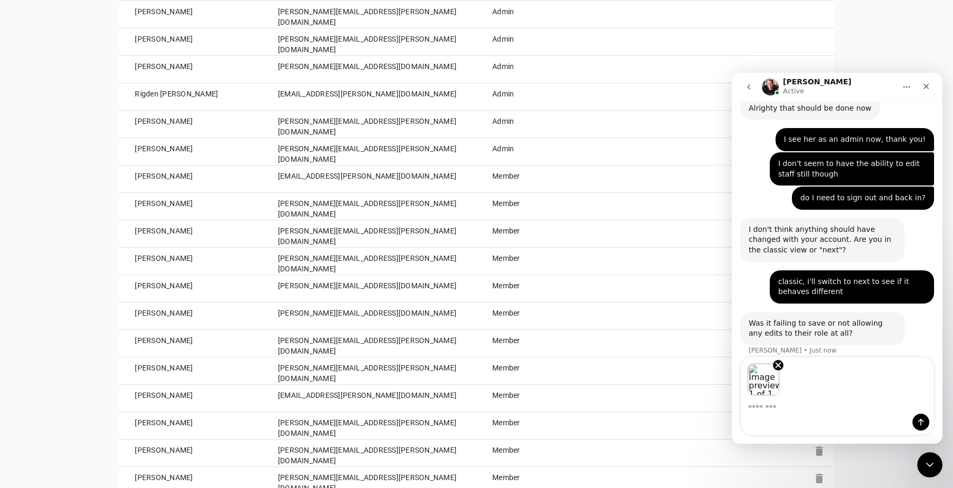
scroll to position [486, 0]
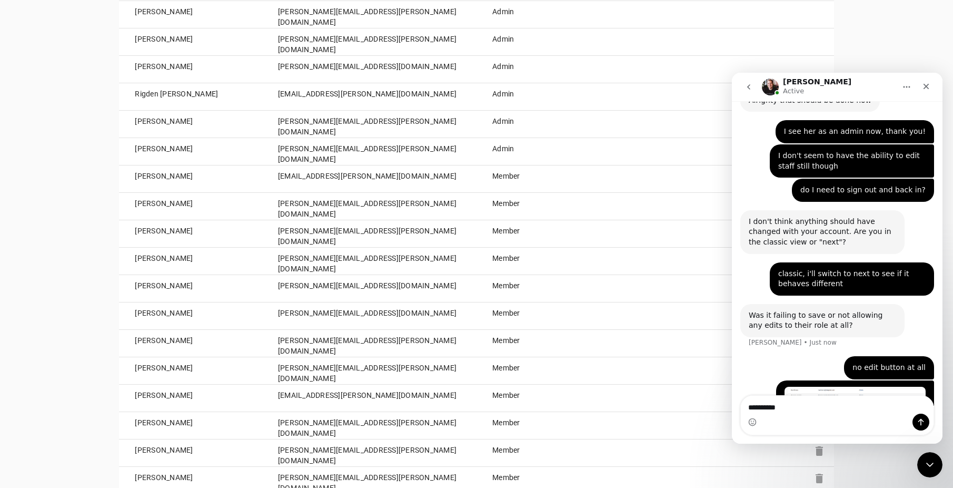
type textarea "**********"
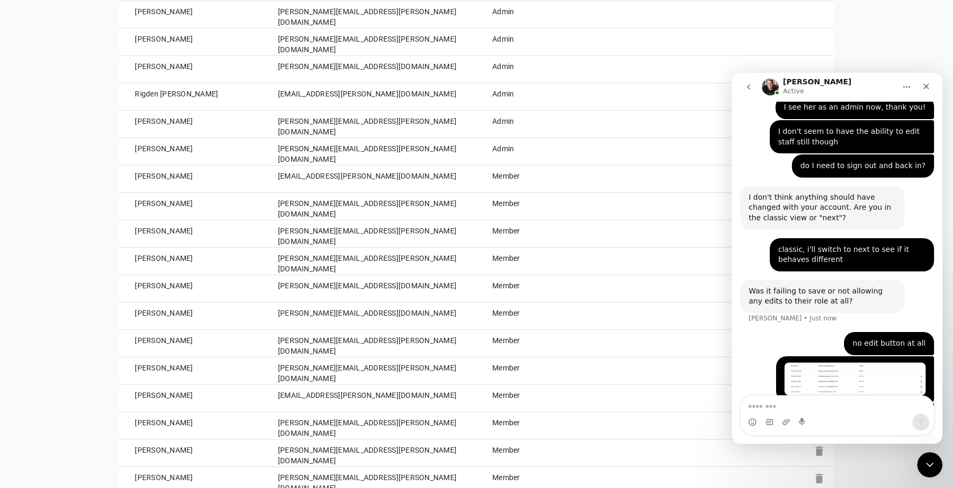
click at [843, 405] on textarea "Message…" at bounding box center [837, 405] width 193 height 18
type textarea "**********"
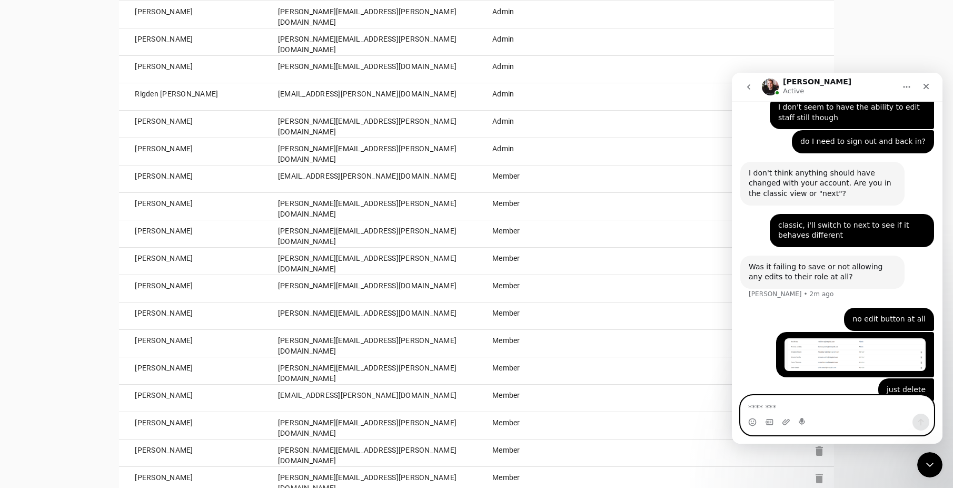
scroll to position [575, 0]
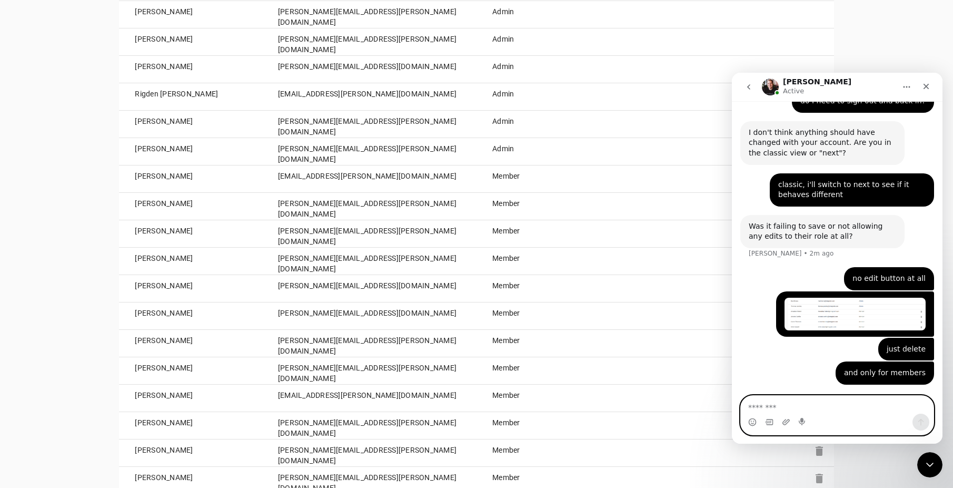
click at [812, 404] on textarea "Message…" at bounding box center [837, 405] width 193 height 18
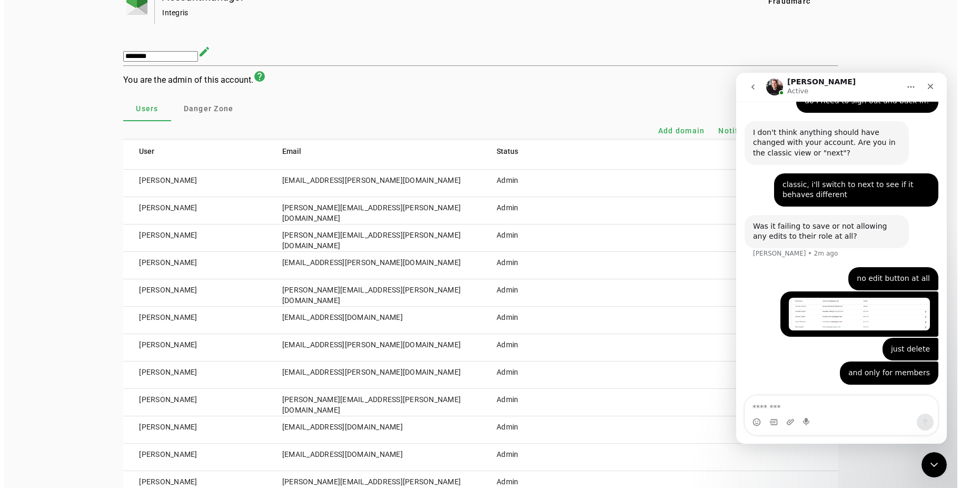
scroll to position [0, 0]
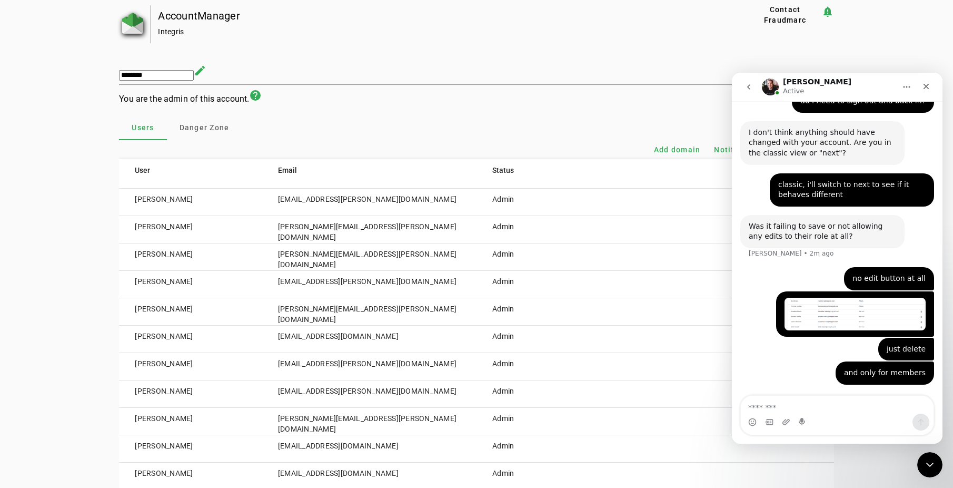
click at [124, 22] on img at bounding box center [132, 23] width 21 height 21
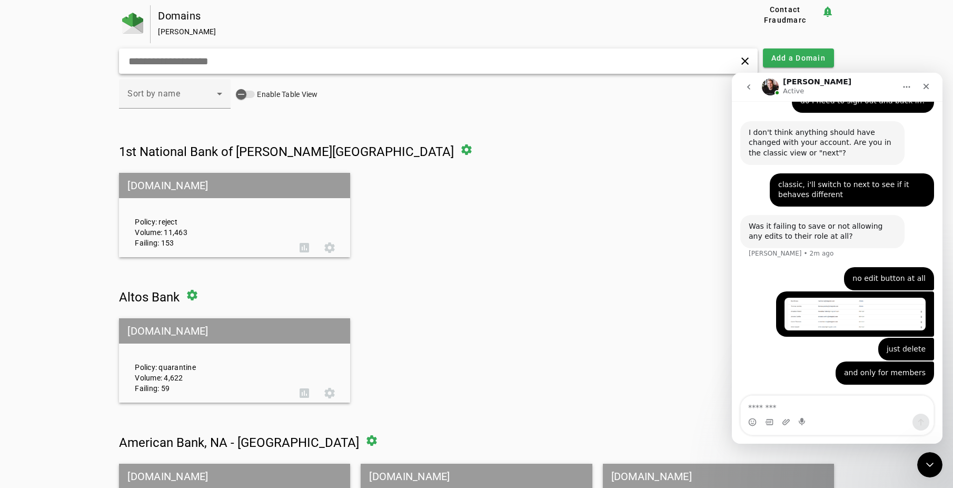
click at [151, 56] on input "text" at bounding box center [302, 61] width 351 height 13
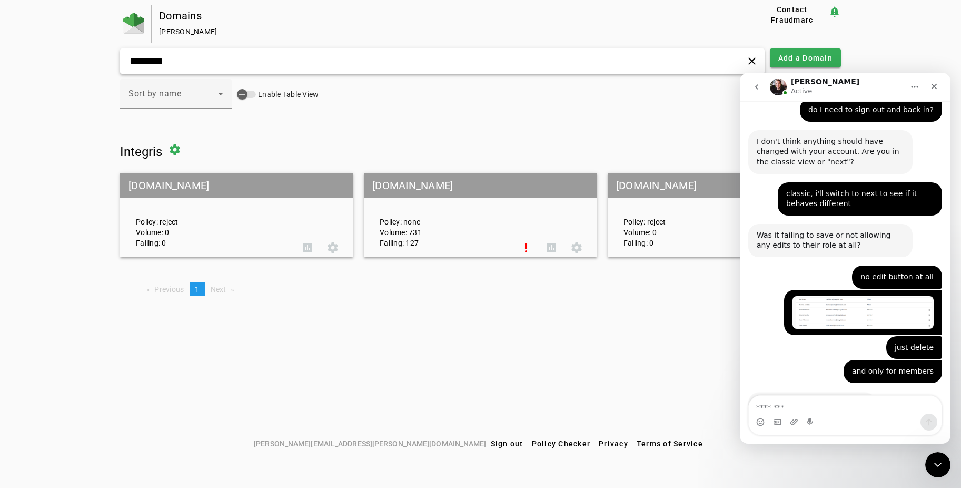
scroll to position [565, 0]
type input "********"
click at [634, 310] on div "Domains Kenny Floyd Contact Fraudmarc notification_important ******** clear Add…" at bounding box center [480, 219] width 961 height 429
click at [934, 459] on icon "Close Intercom Messenger" at bounding box center [936, 463] width 13 height 13
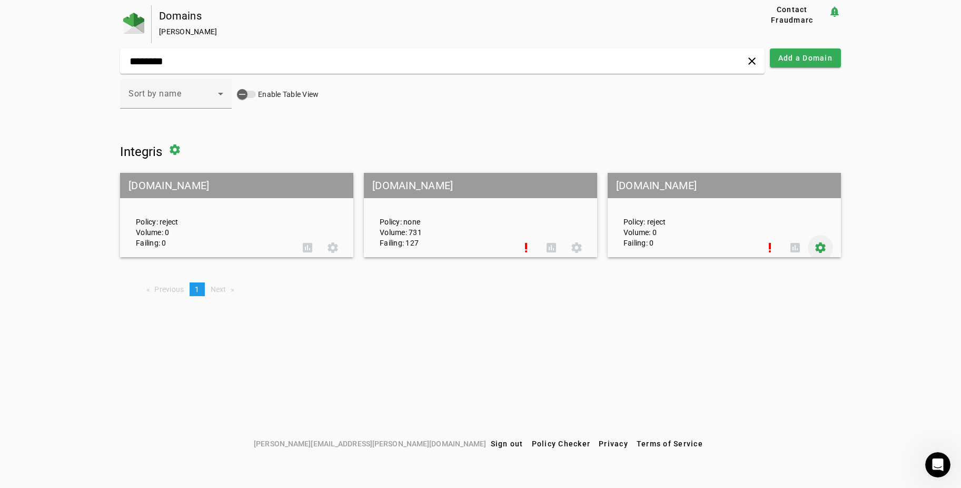
click at [824, 251] on span at bounding box center [820, 247] width 25 height 25
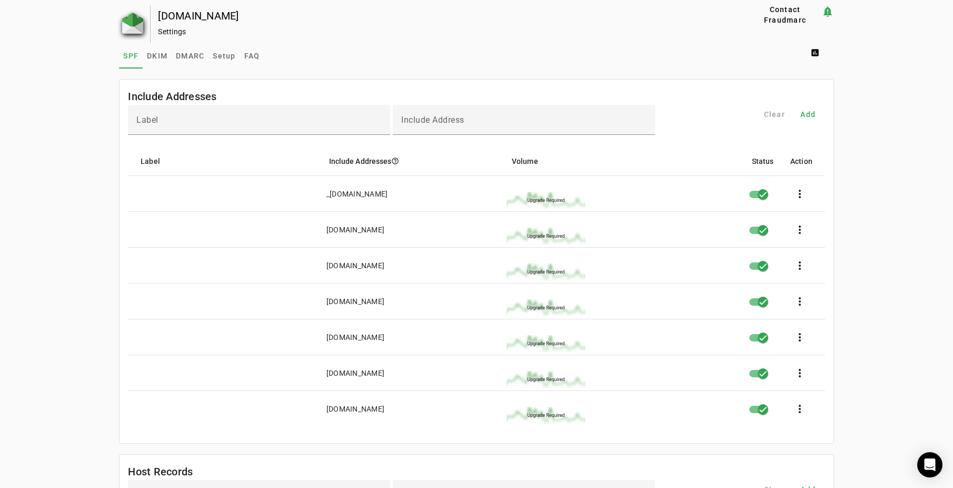
click at [131, 26] on img at bounding box center [132, 23] width 21 height 21
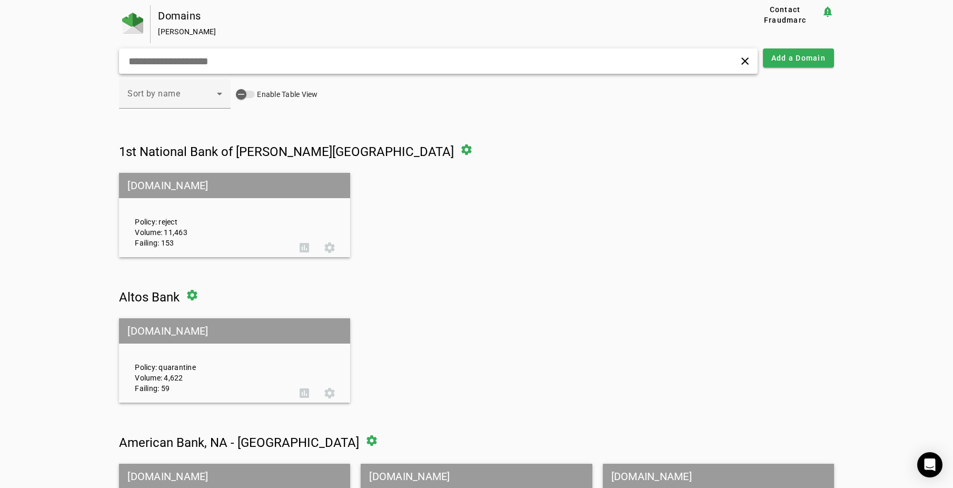
click at [203, 61] on input "text" at bounding box center [302, 61] width 351 height 13
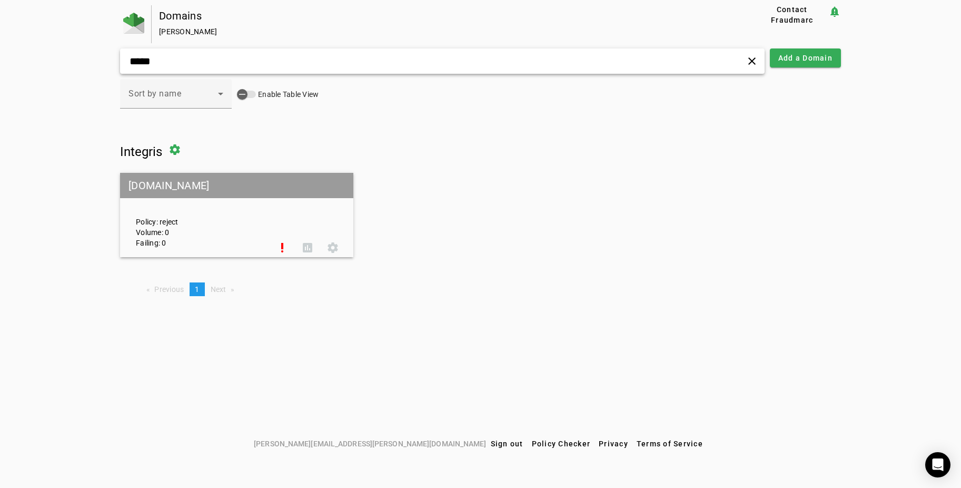
type input "*****"
click at [939, 462] on icon "Open Intercom Messenger" at bounding box center [938, 465] width 12 height 14
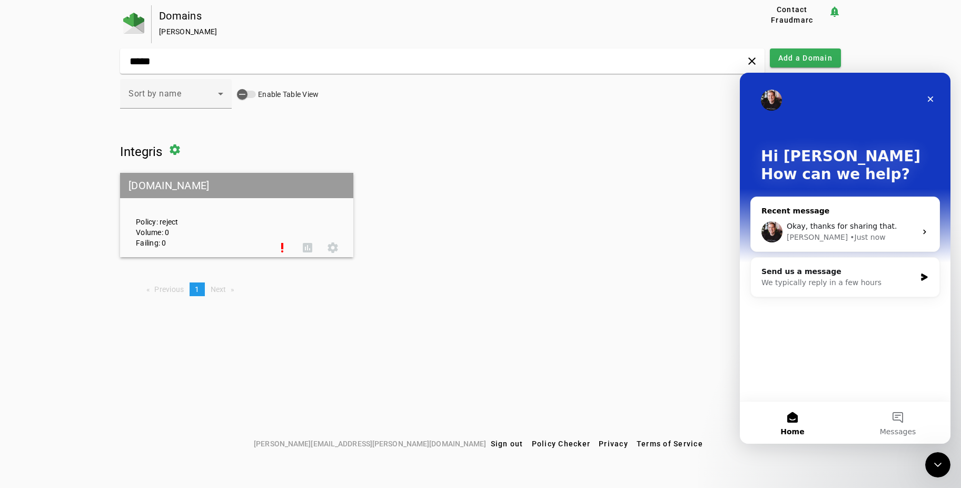
click at [839, 229] on span "Okay, thanks for sharing that." at bounding box center [842, 226] width 111 height 8
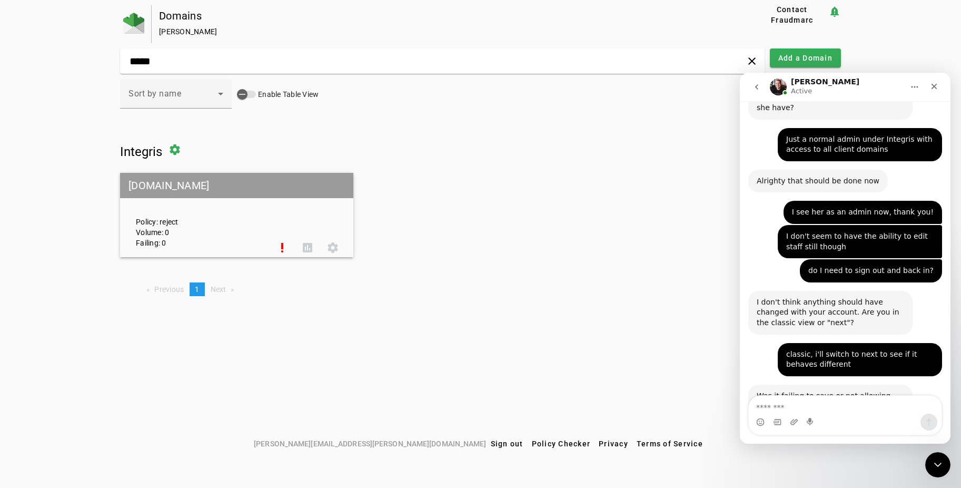
scroll to position [565, 0]
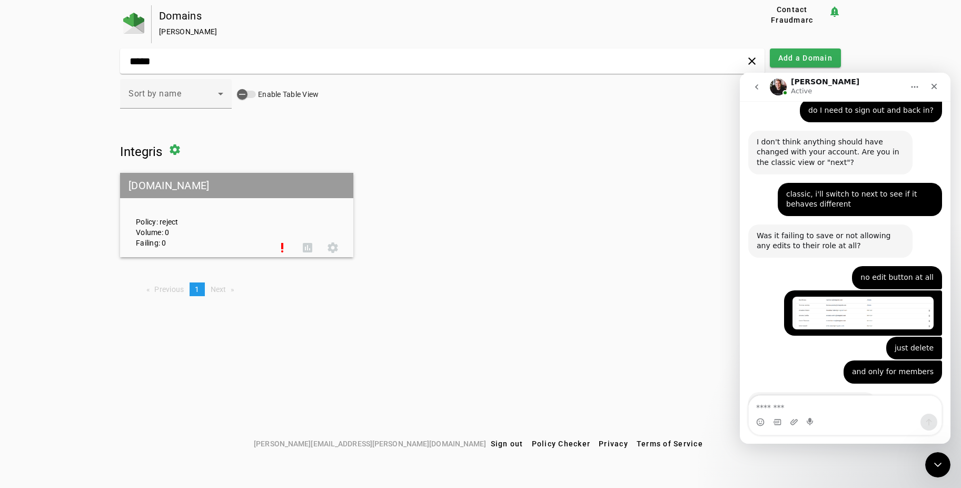
click at [826, 401] on textarea "Message…" at bounding box center [845, 405] width 193 height 18
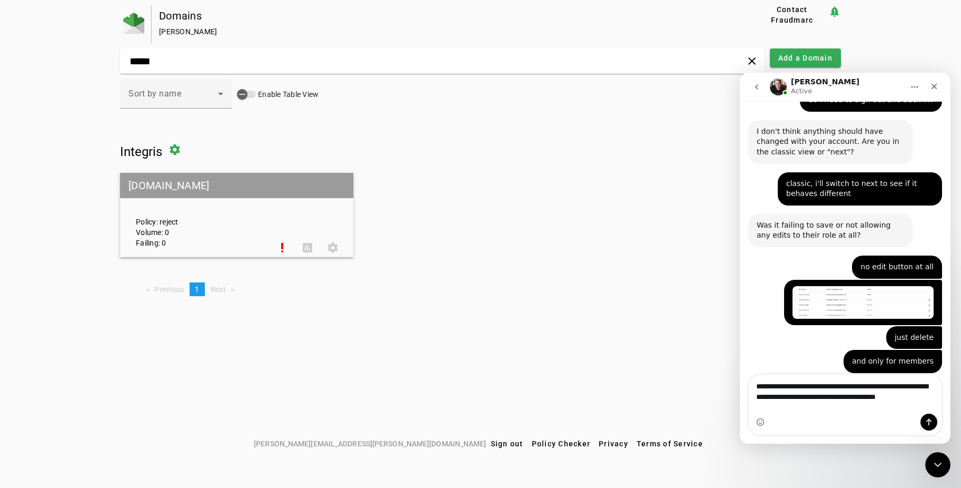
scroll to position [586, 0]
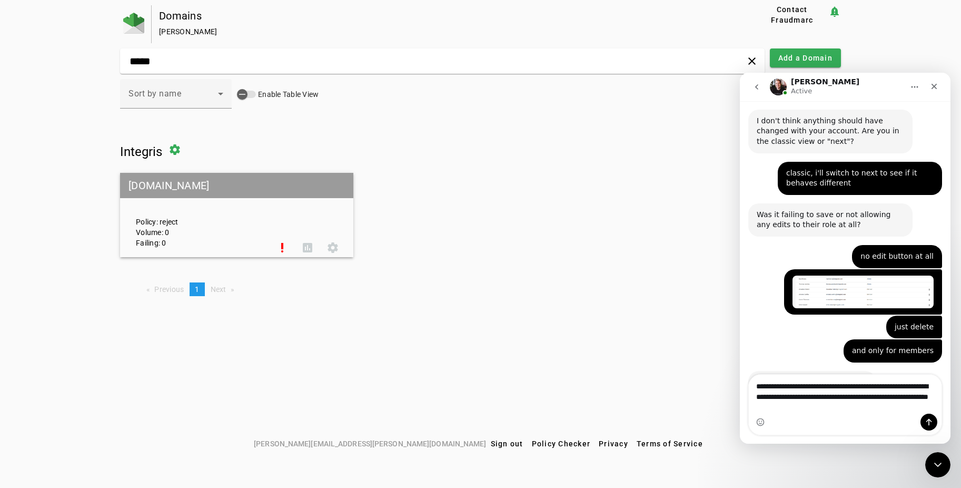
type textarea "**********"
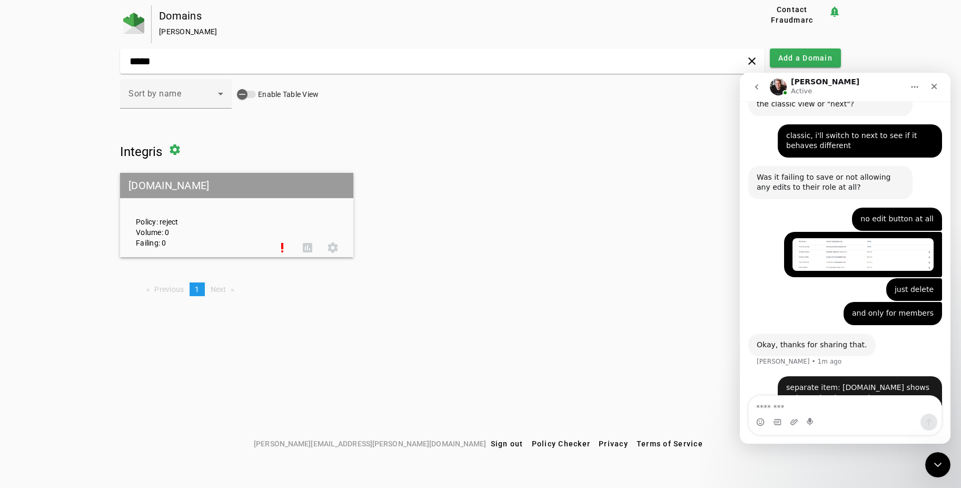
scroll to position [627, 0]
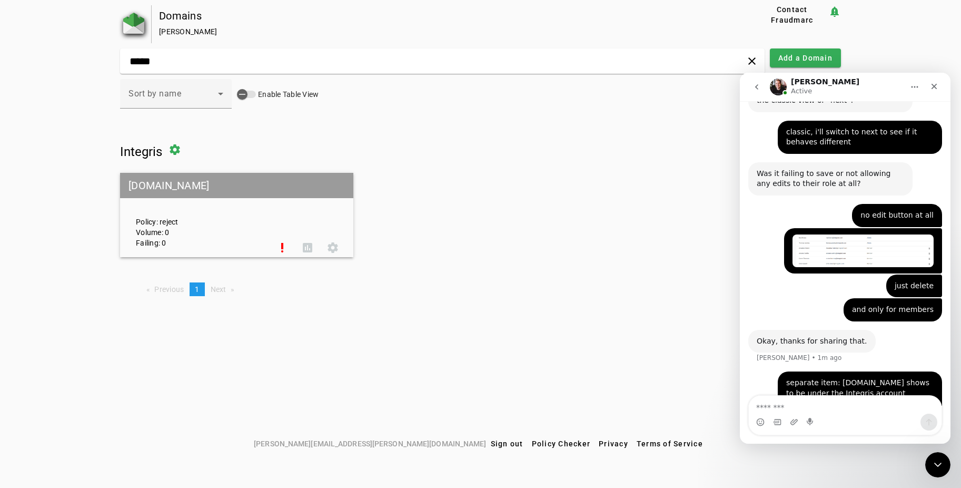
click at [134, 25] on img at bounding box center [133, 23] width 21 height 21
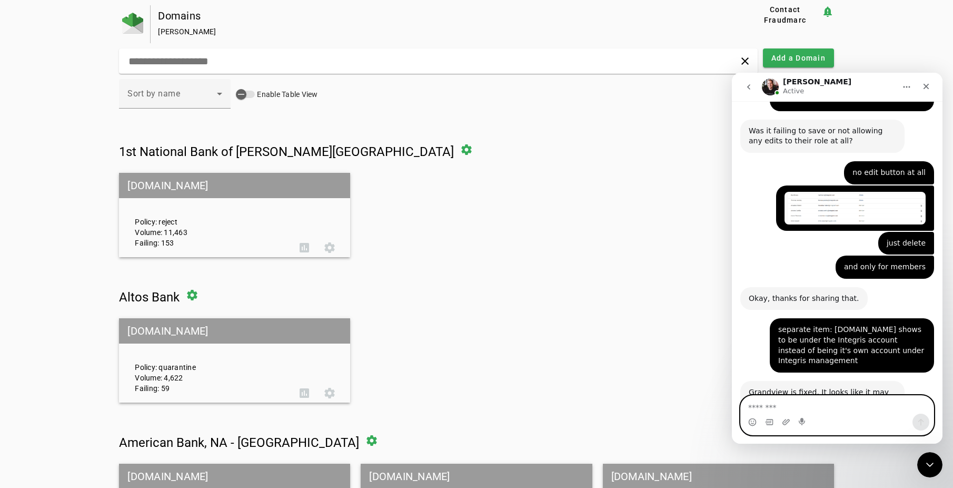
scroll to position [680, 0]
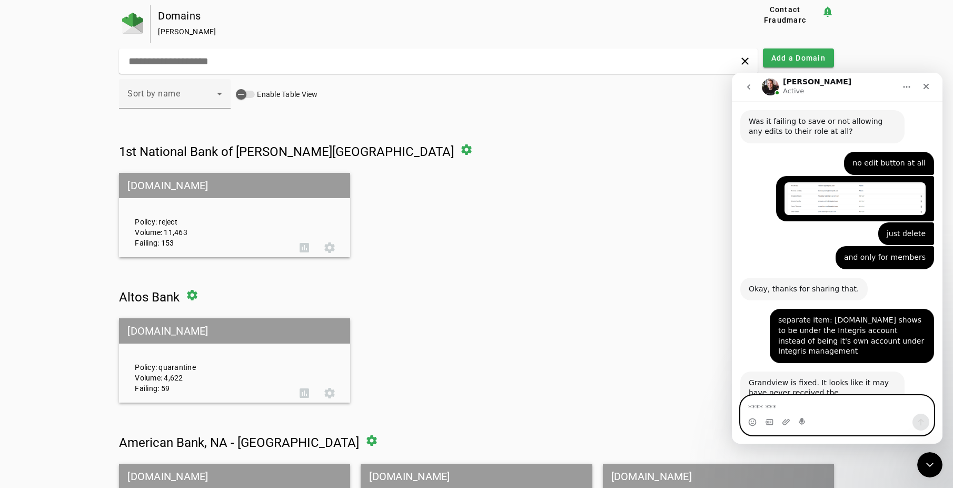
click at [786, 404] on textarea "Message…" at bounding box center [837, 405] width 193 height 18
type textarea "**********"
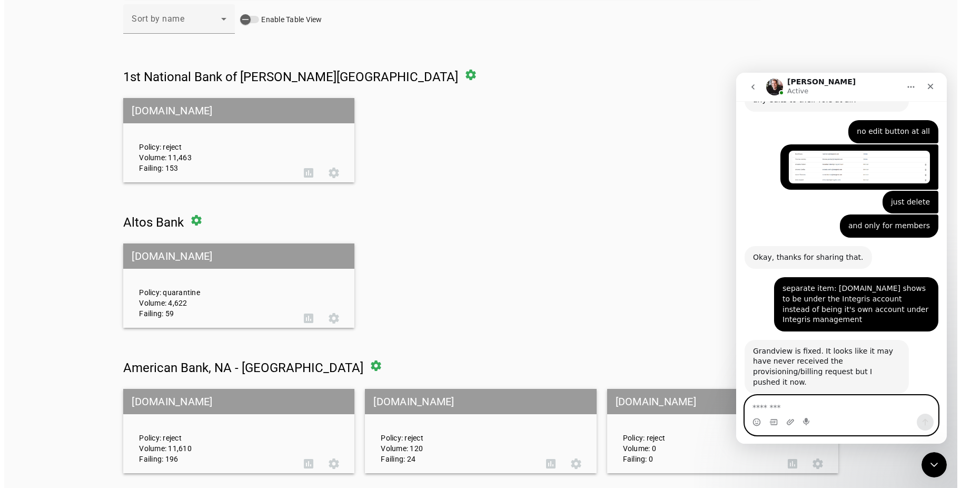
scroll to position [0, 0]
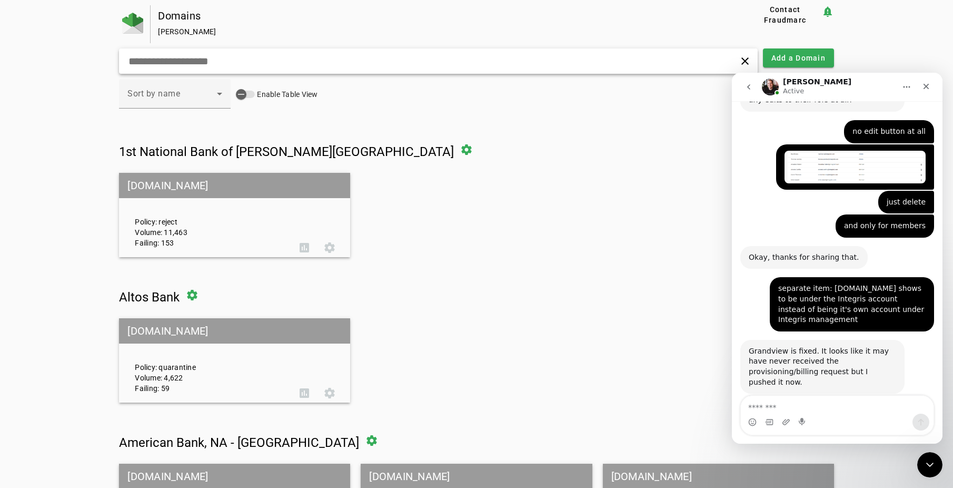
click at [184, 59] on input "text" at bounding box center [302, 61] width 351 height 13
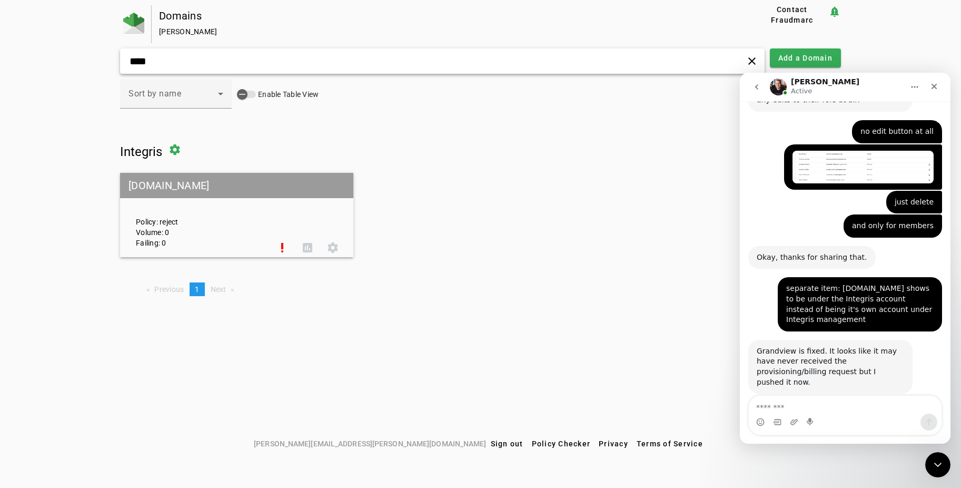
type input "*****"
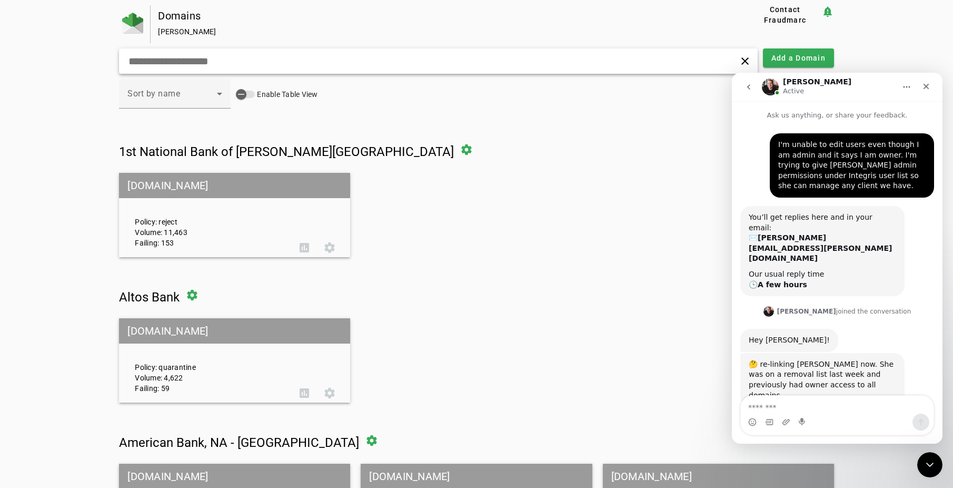
click at [156, 57] on input "text" at bounding box center [302, 61] width 351 height 13
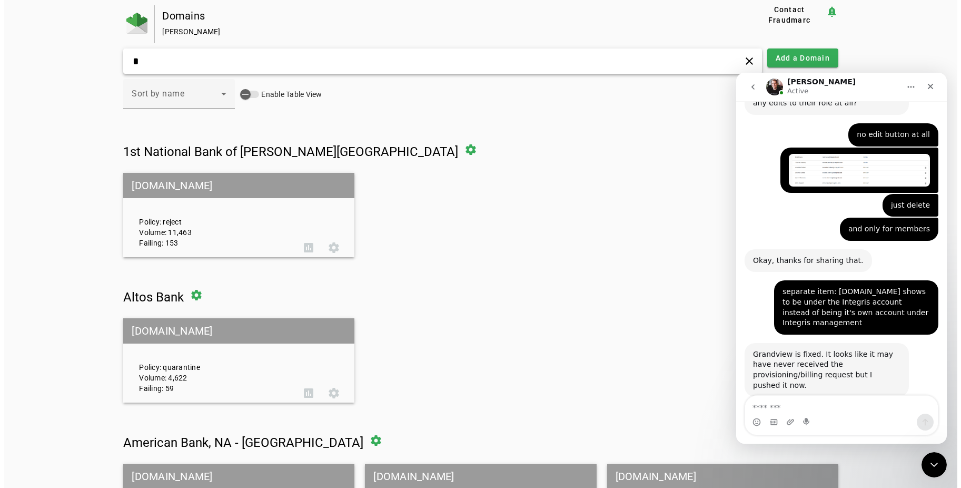
scroll to position [711, 0]
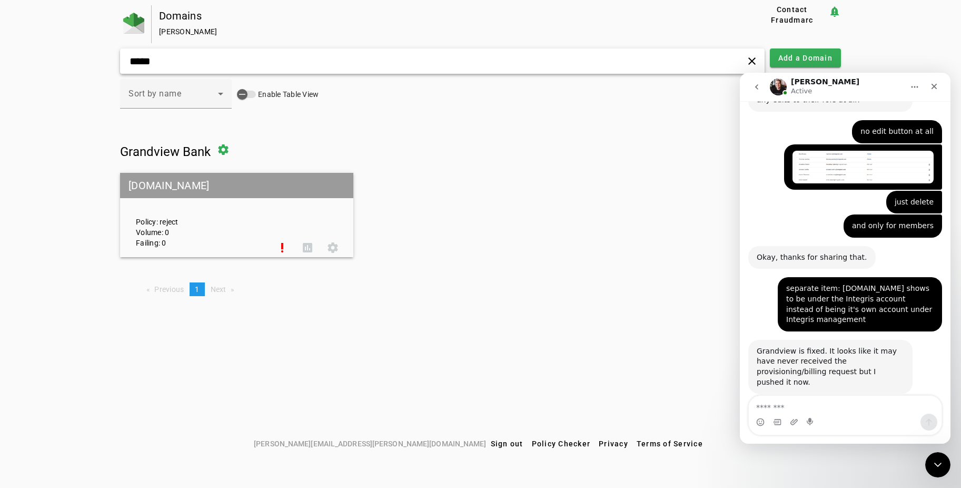
type input "*****"
click at [510, 171] on div "Grandview Bank settings [DOMAIN_NAME] Policy: reject Volume: 0 Failing: 0 prior…" at bounding box center [480, 197] width 721 height 120
click at [514, 205] on mat-grid-list "[DOMAIN_NAME] Policy: reject Volume: 0 Failing: 0 priority_high assessment sett…" at bounding box center [480, 215] width 721 height 84
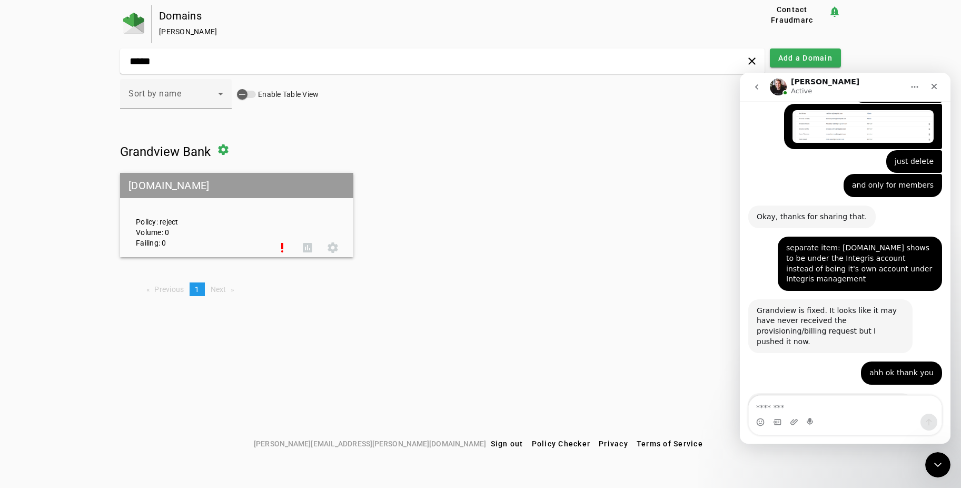
scroll to position [773, 0]
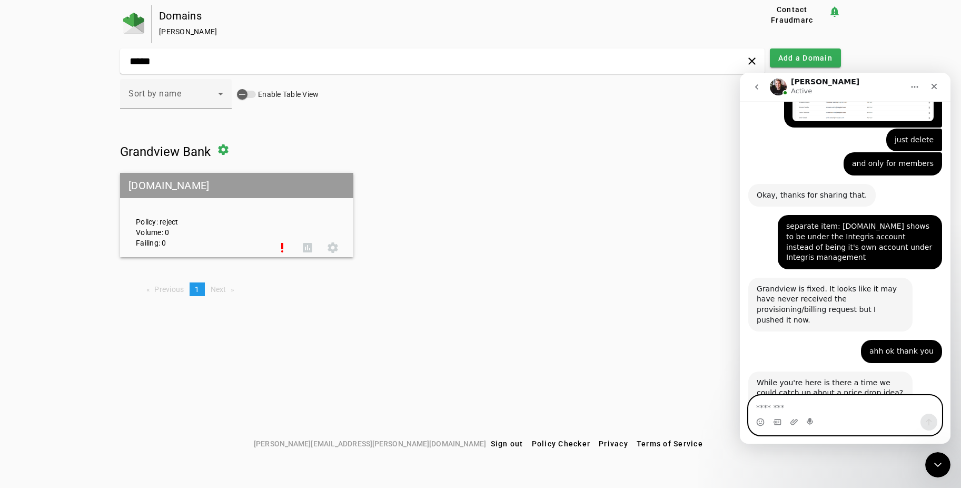
click at [792, 403] on textarea "Message…" at bounding box center [845, 405] width 193 height 18
click at [801, 403] on textarea "Message…" at bounding box center [845, 405] width 193 height 18
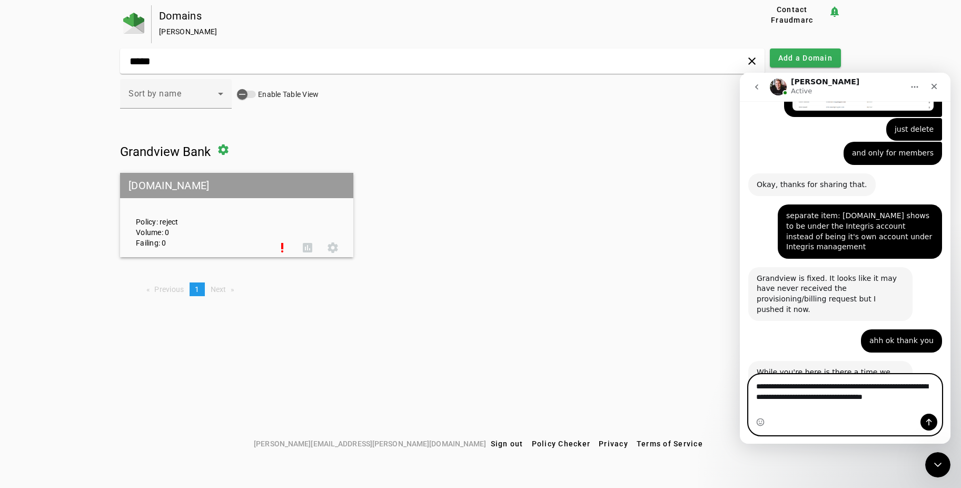
scroll to position [794, 0]
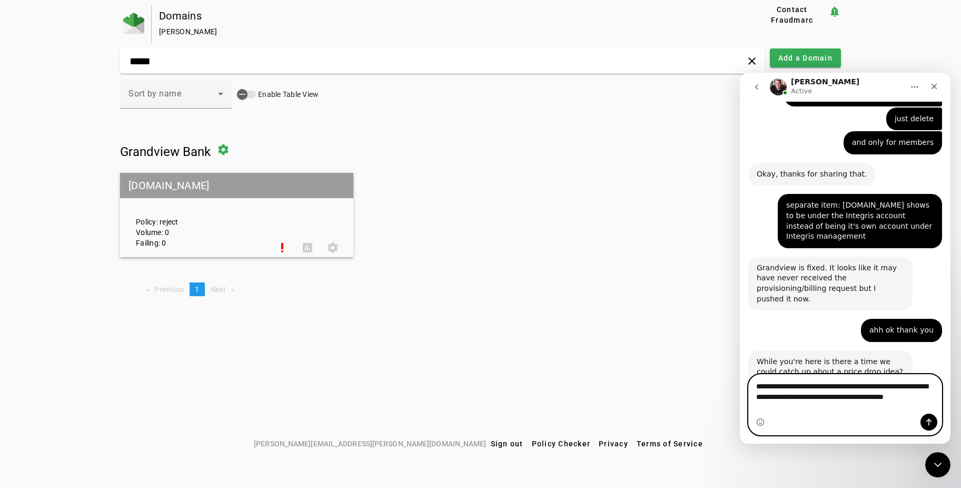
type textarea "**********"
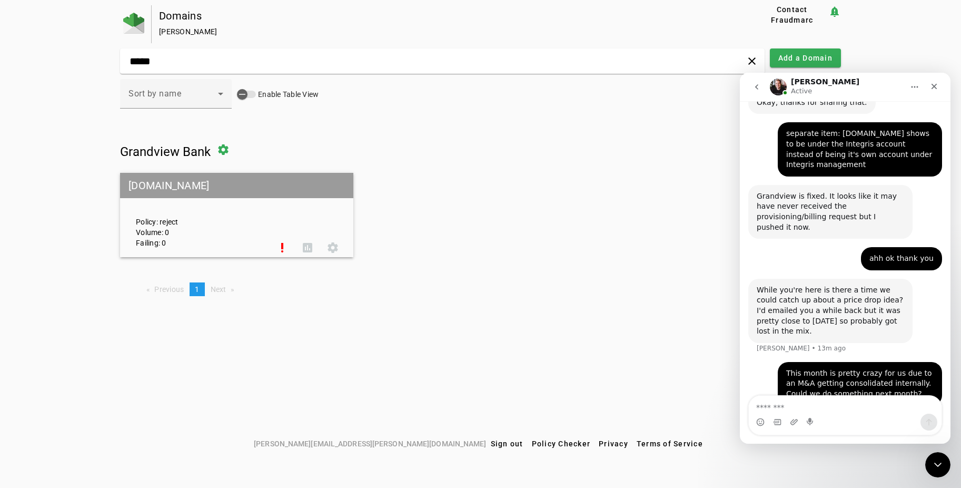
scroll to position [825, 0]
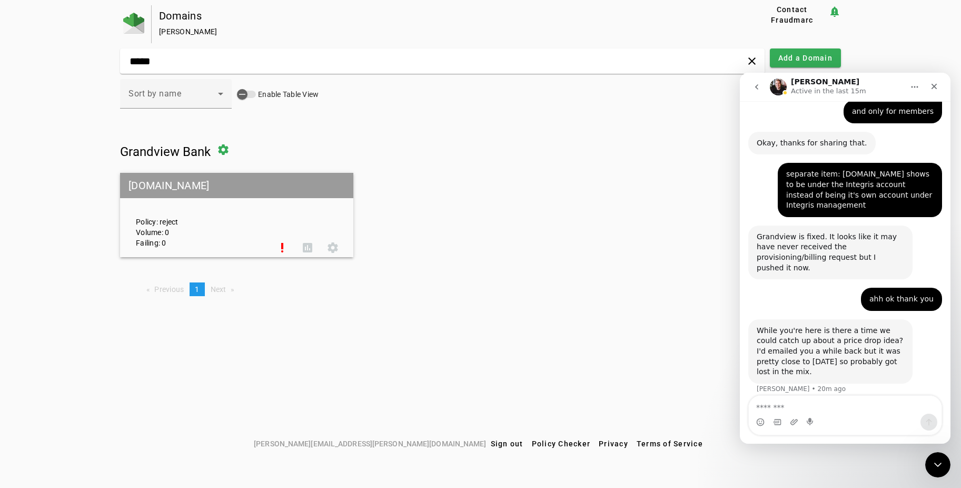
click at [566, 322] on div "Domains [PERSON_NAME] Contact Fraudmarc notification_important ***** clear Add …" at bounding box center [480, 219] width 961 height 429
